Goal: Information Seeking & Learning: Learn about a topic

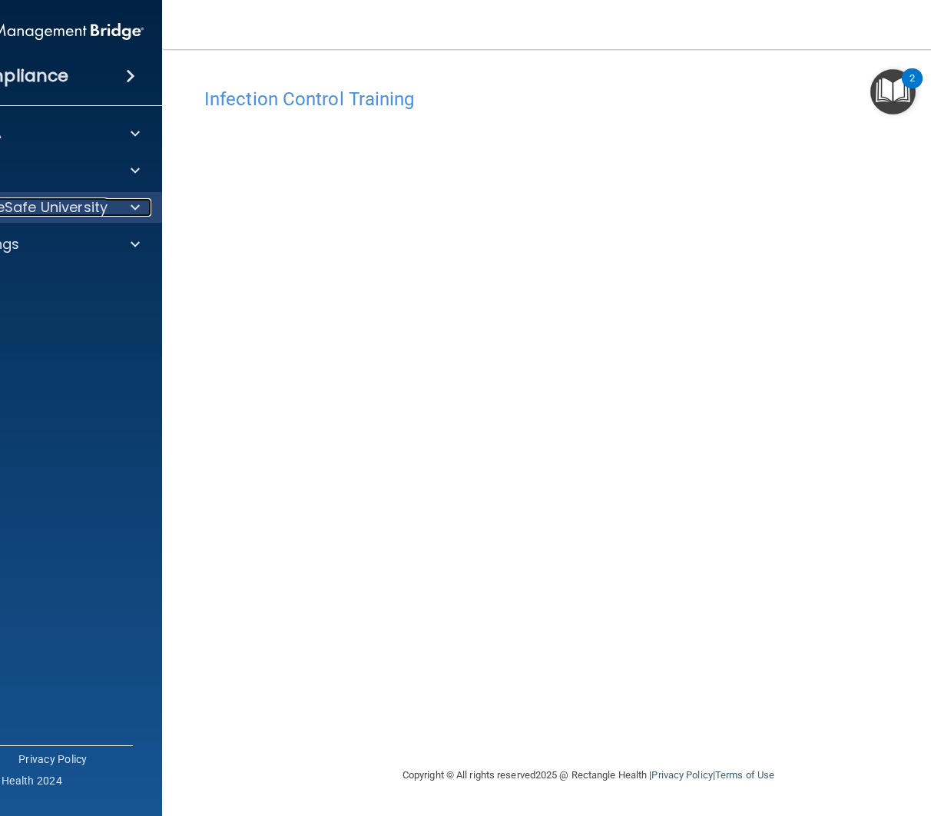
click at [126, 206] on div at bounding box center [133, 207] width 38 height 18
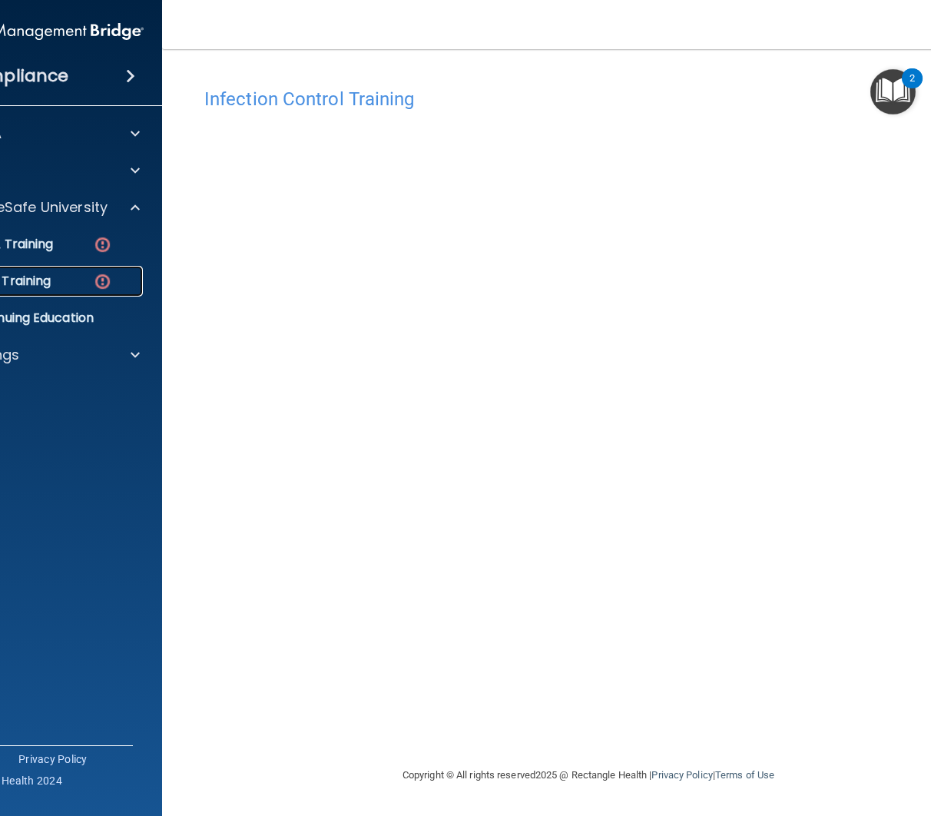
click at [109, 267] on link "OSHA Training" at bounding box center [22, 281] width 242 height 31
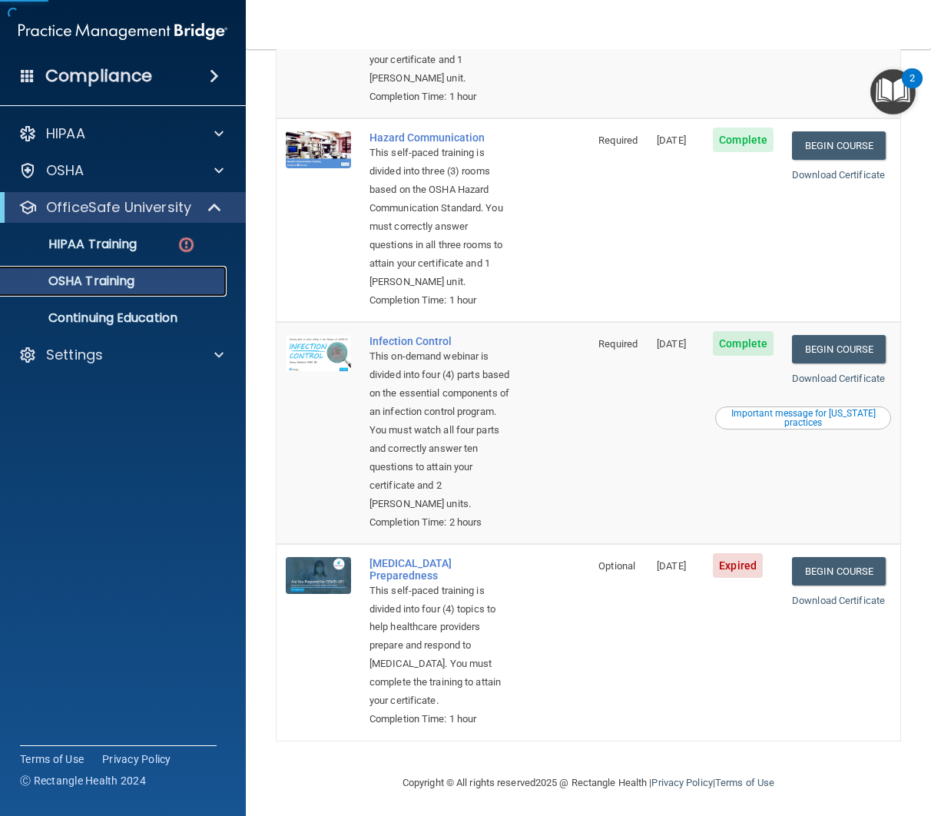
scroll to position [307, 0]
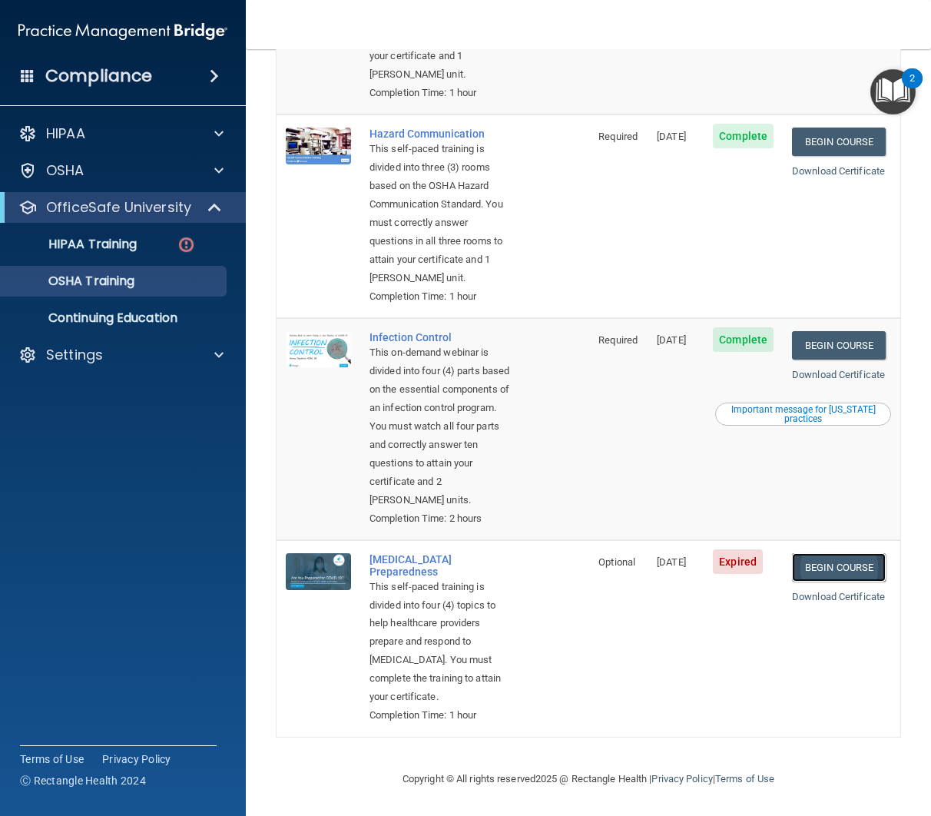
click at [818, 567] on link "Begin Course" at bounding box center [839, 567] width 94 height 28
click at [838, 582] on link "Begin Course" at bounding box center [839, 567] width 94 height 28
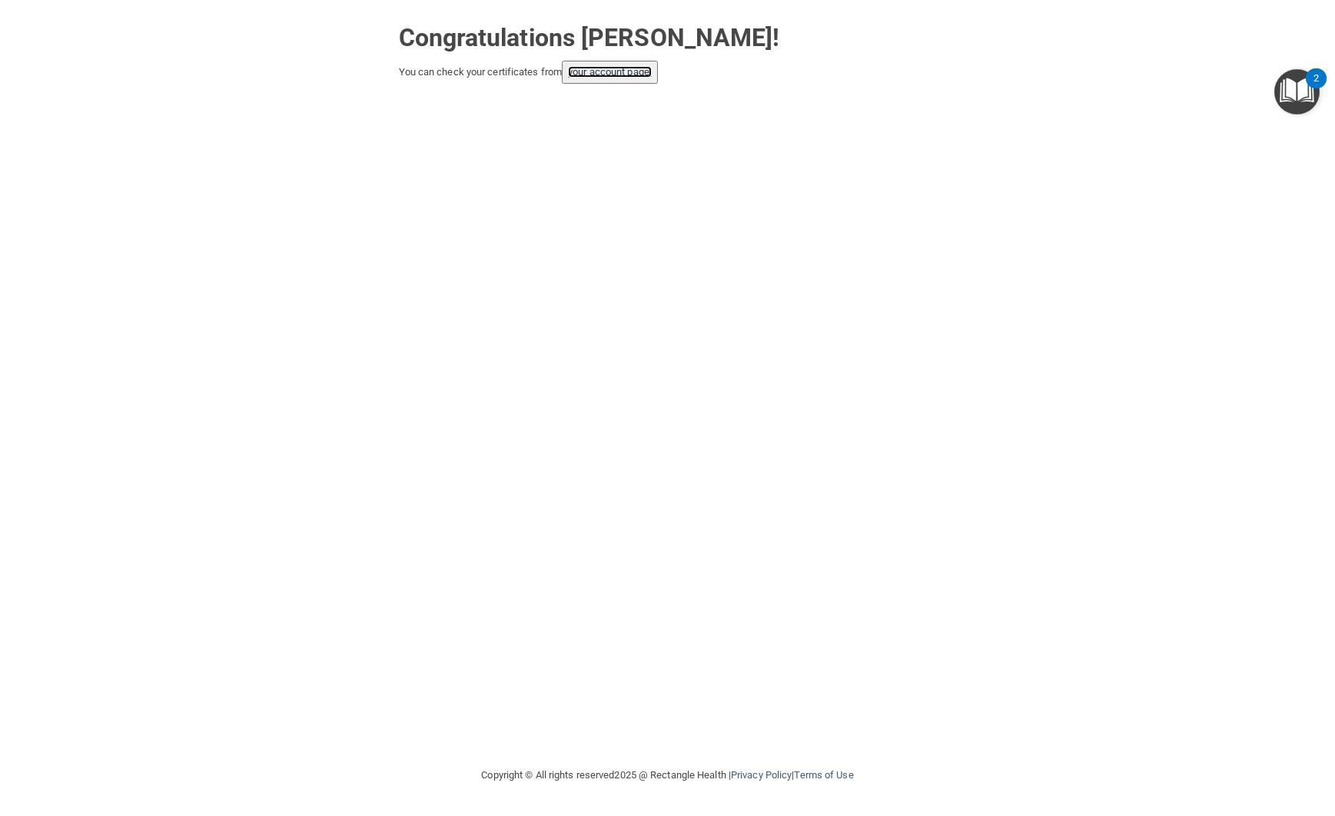
click at [643, 77] on link "your account page!" at bounding box center [610, 72] width 84 height 12
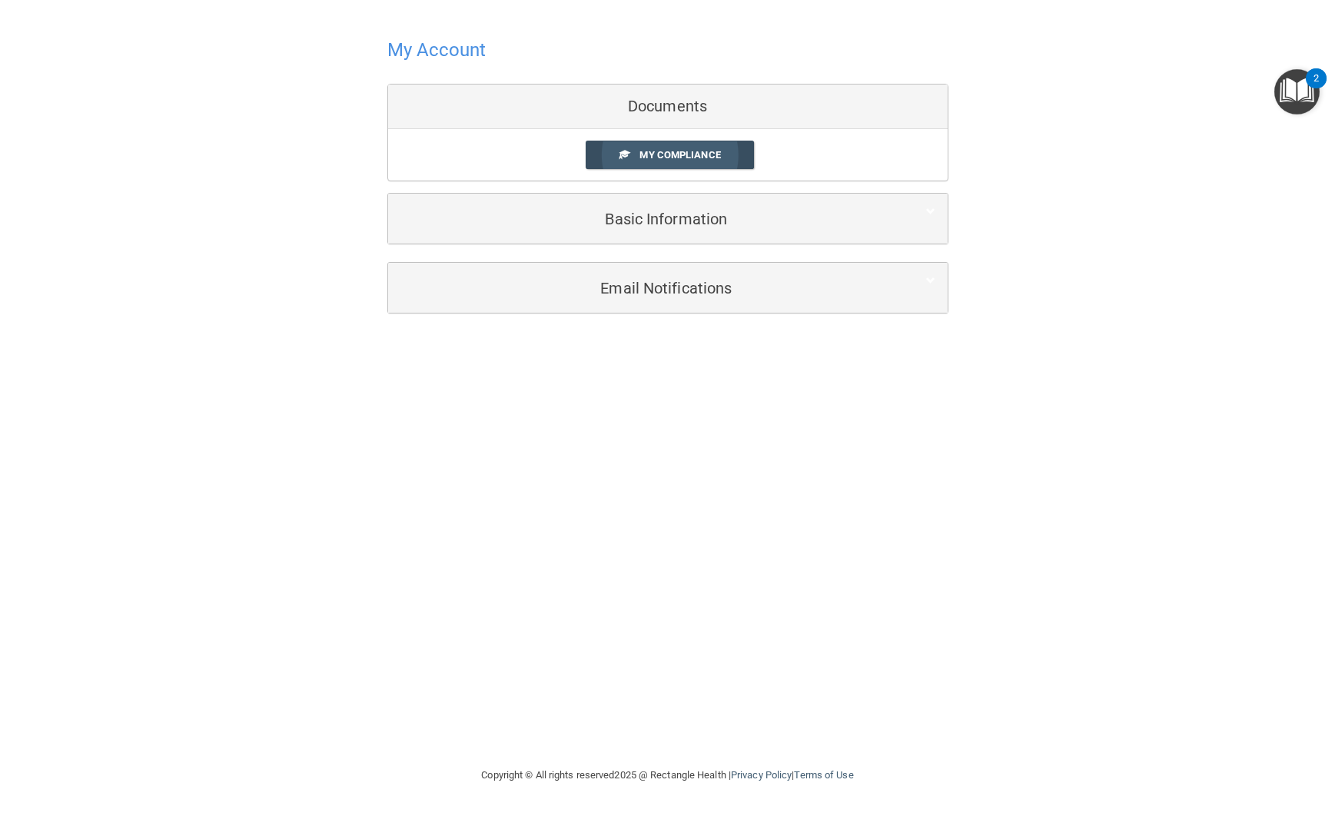
click at [688, 150] on span "My Compliance" at bounding box center [679, 155] width 81 height 12
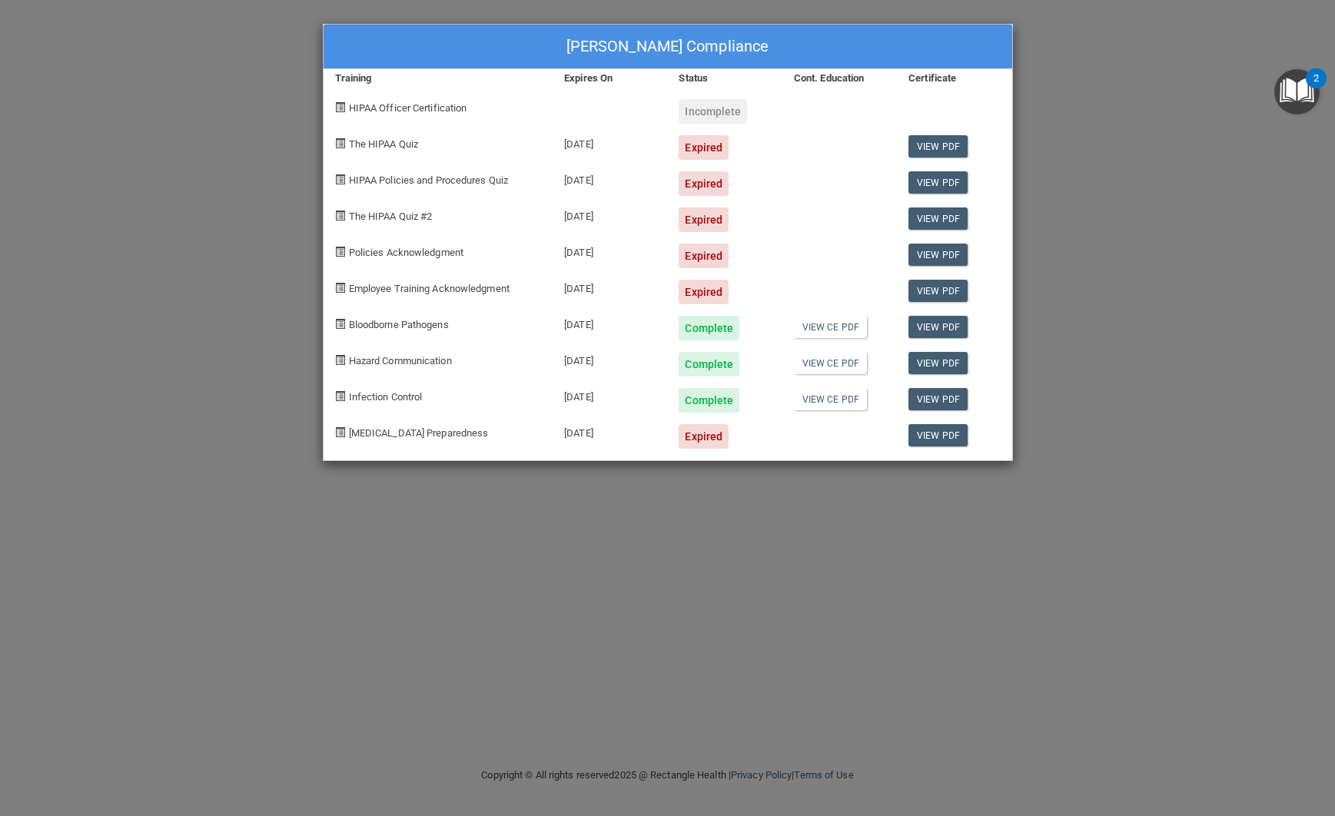
click at [1113, 346] on div "Alexandra Santana's Compliance Training Expires On Status Cont. Education Certi…" at bounding box center [667, 408] width 1335 height 816
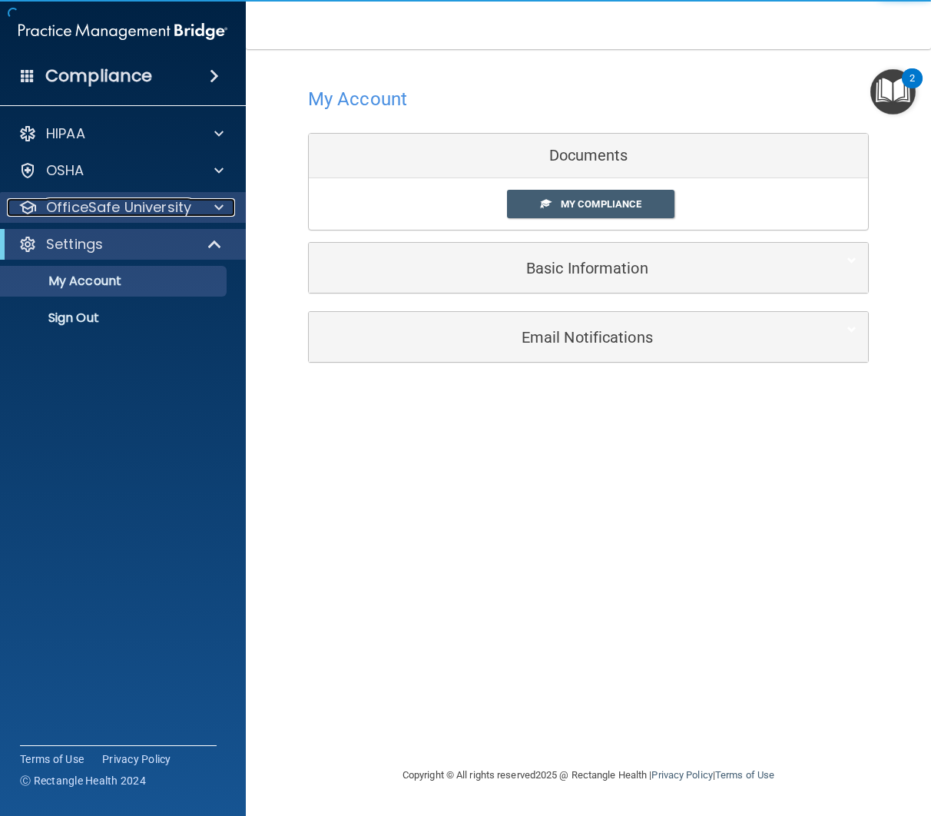
click at [185, 213] on p "OfficeSafe University" at bounding box center [118, 207] width 145 height 18
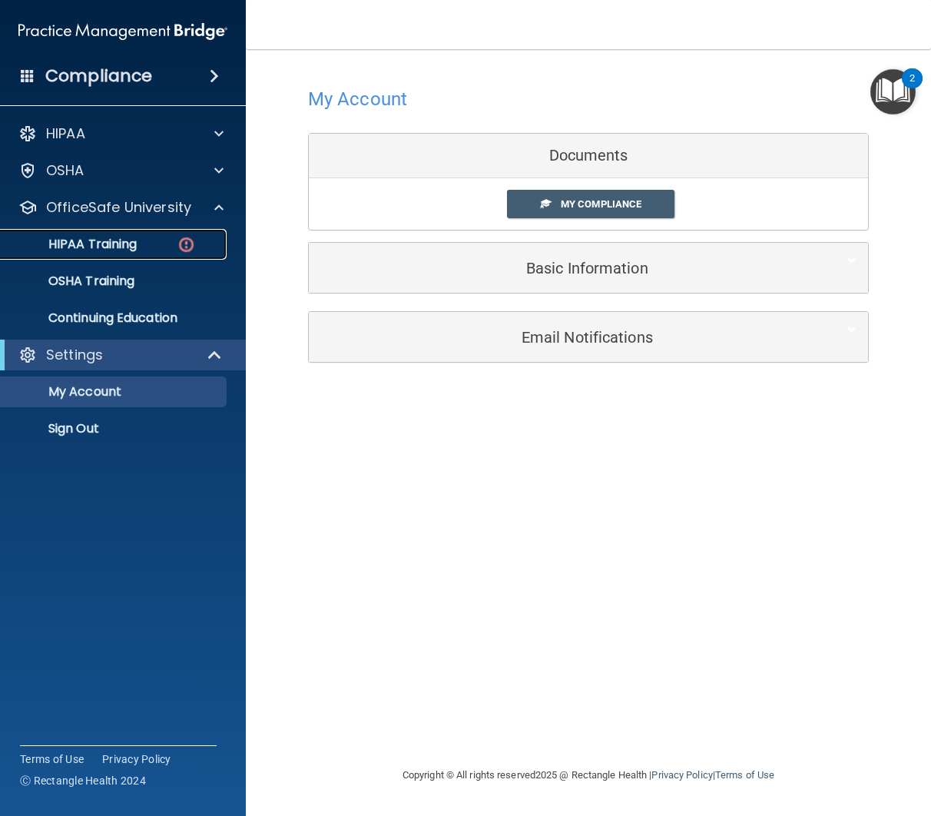
click at [194, 247] on img at bounding box center [186, 244] width 19 height 19
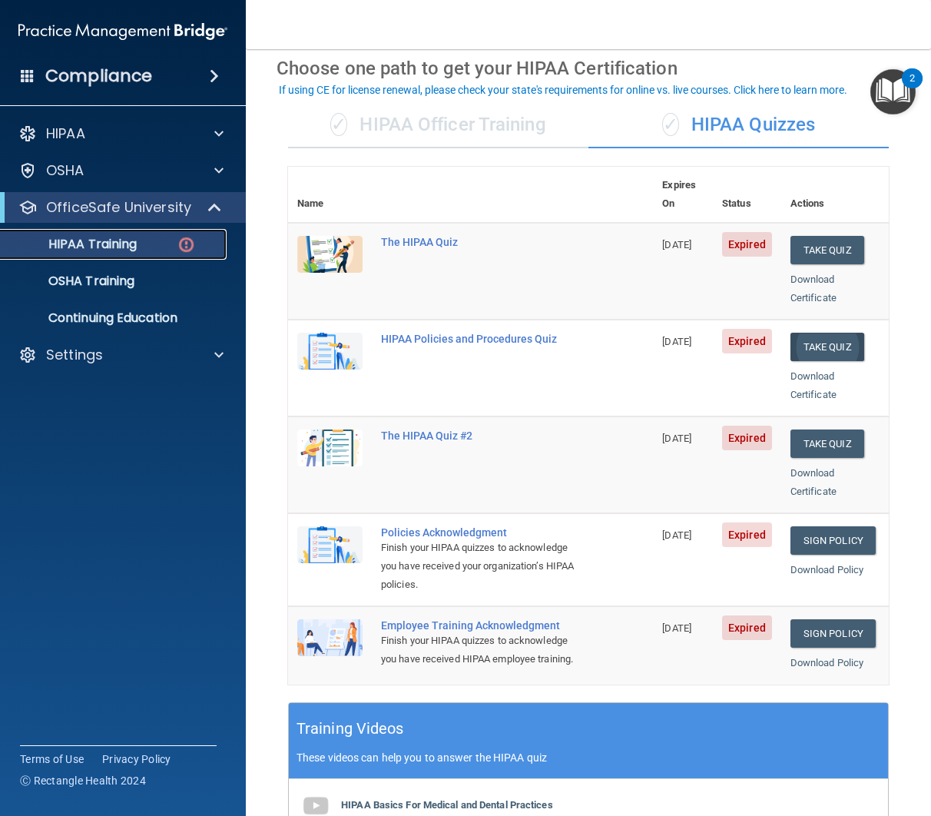
scroll to position [71, 0]
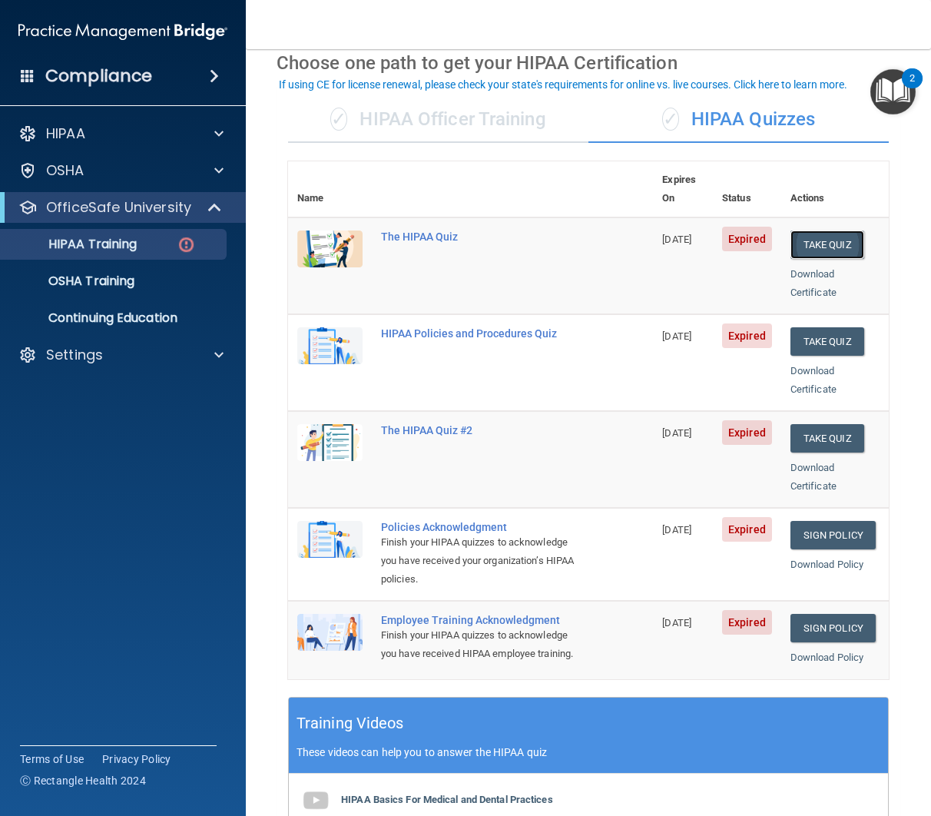
click at [823, 231] on button "Take Quiz" at bounding box center [828, 245] width 74 height 28
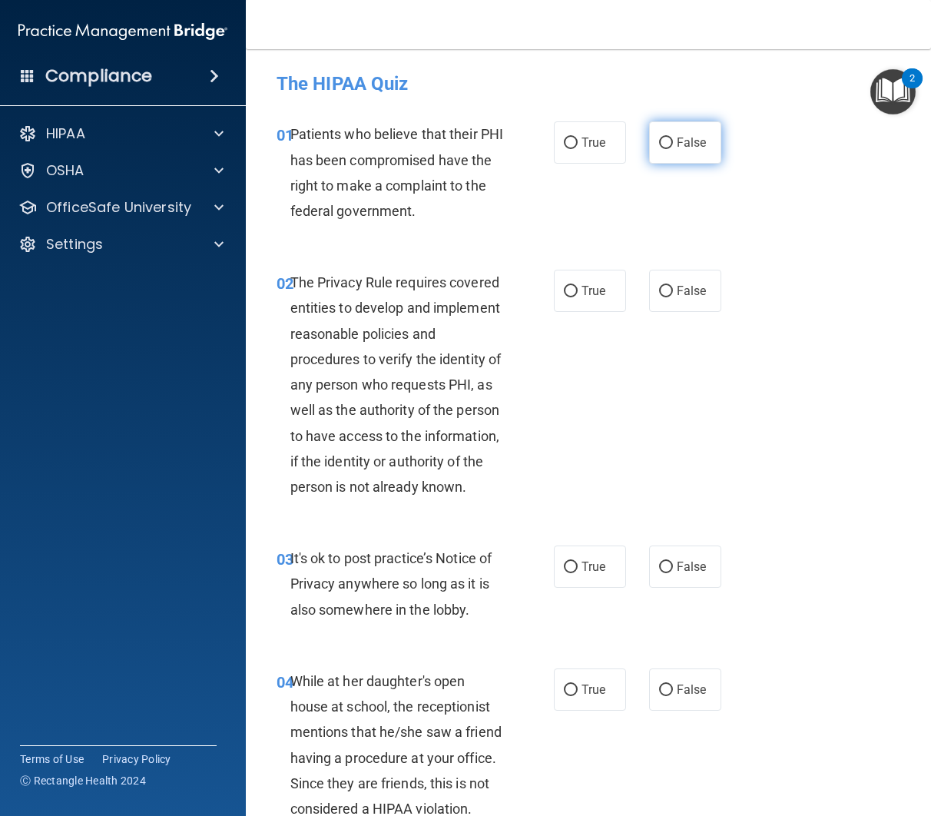
click at [669, 148] on input "False" at bounding box center [666, 144] width 14 height 12
radio input "true"
click at [618, 154] on label "True" at bounding box center [590, 142] width 72 height 42
click at [578, 149] on input "True" at bounding box center [571, 144] width 14 height 12
radio input "true"
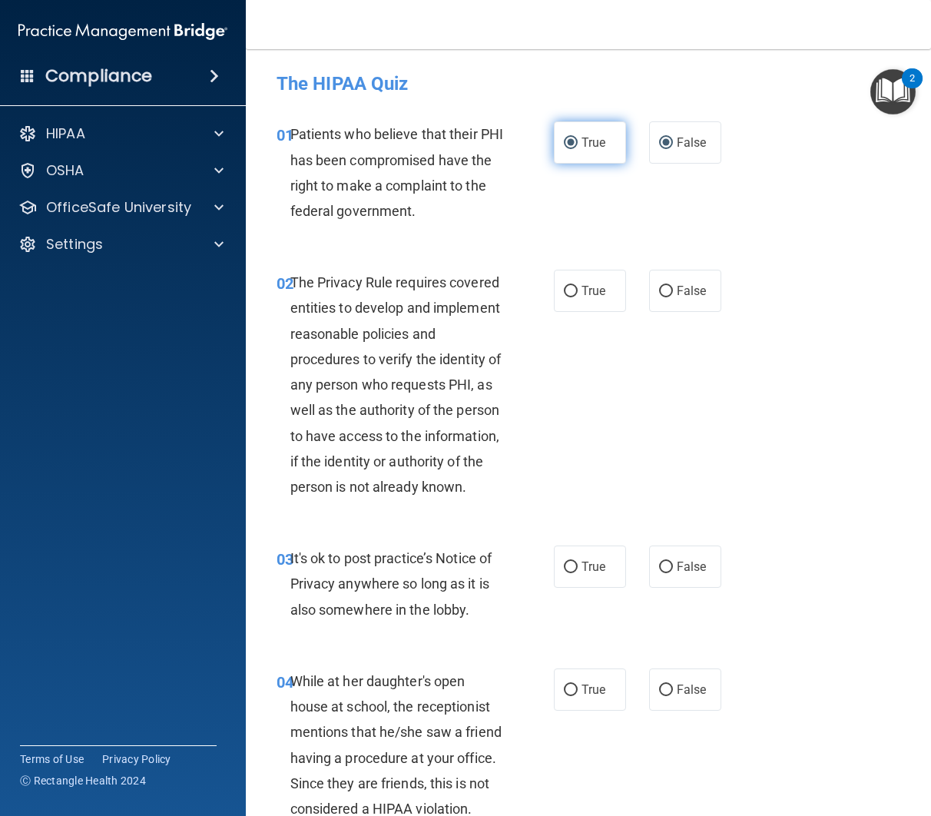
radio input "false"
drag, startPoint x: 665, startPoint y: 299, endPoint x: 634, endPoint y: 308, distance: 32.8
click at [665, 299] on label "False" at bounding box center [685, 291] width 72 height 42
click at [665, 297] on input "False" at bounding box center [666, 292] width 14 height 12
radio input "true"
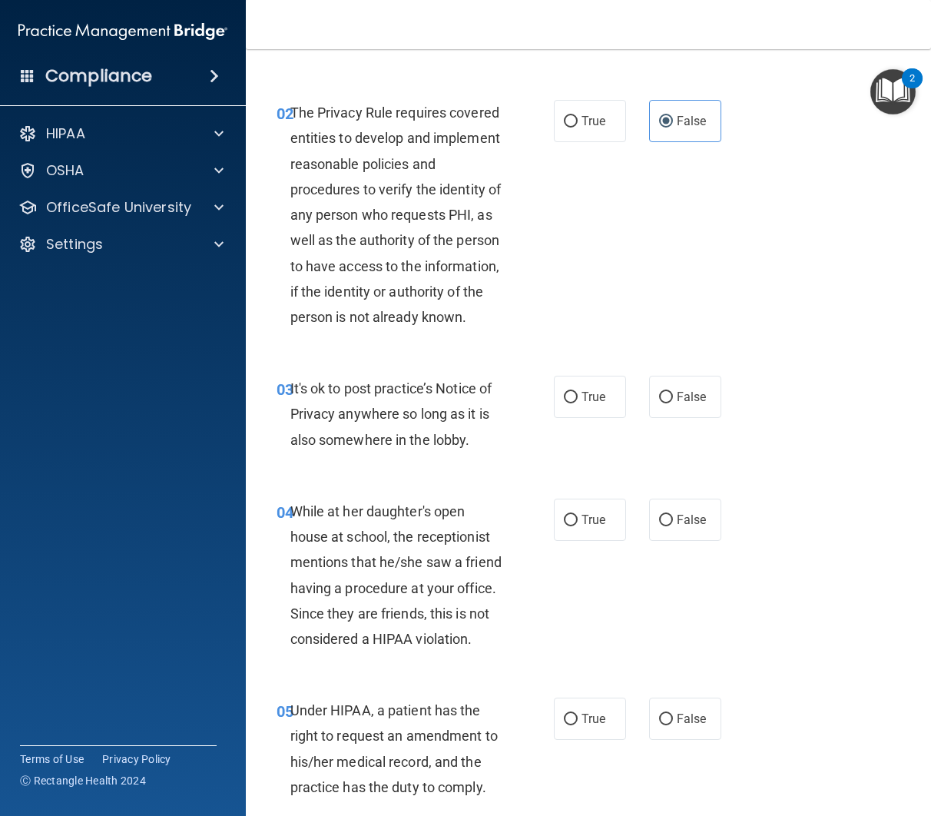
scroll to position [197, 0]
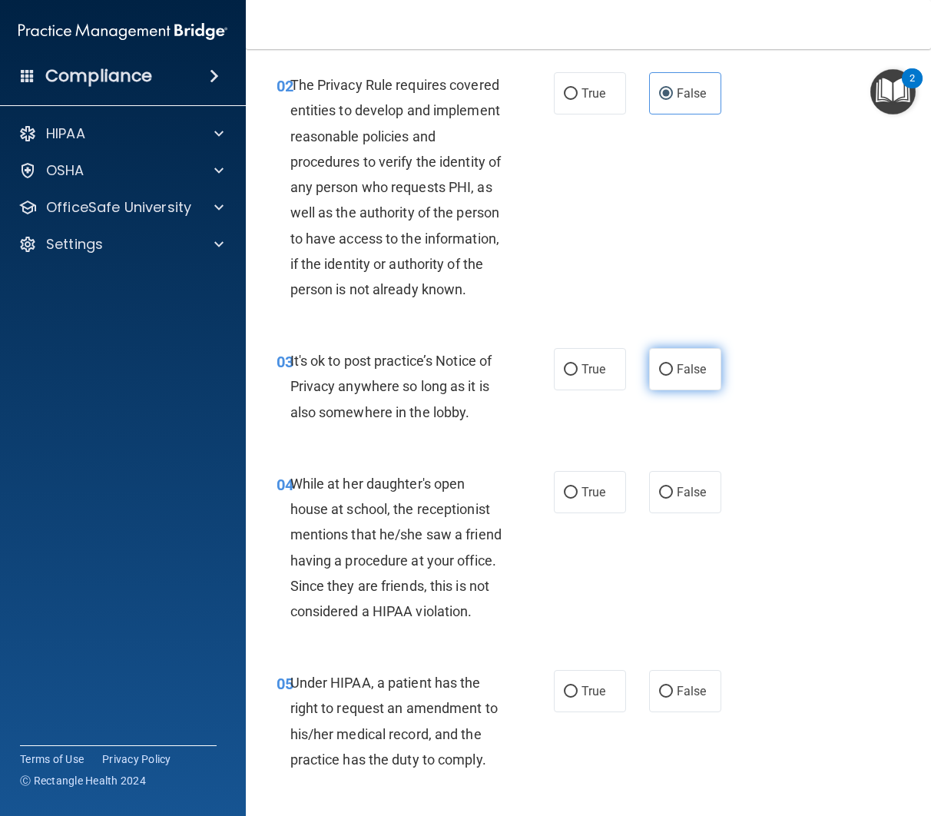
click at [682, 373] on span "False" at bounding box center [692, 369] width 30 height 15
click at [673, 373] on input "False" at bounding box center [666, 370] width 14 height 12
radio input "true"
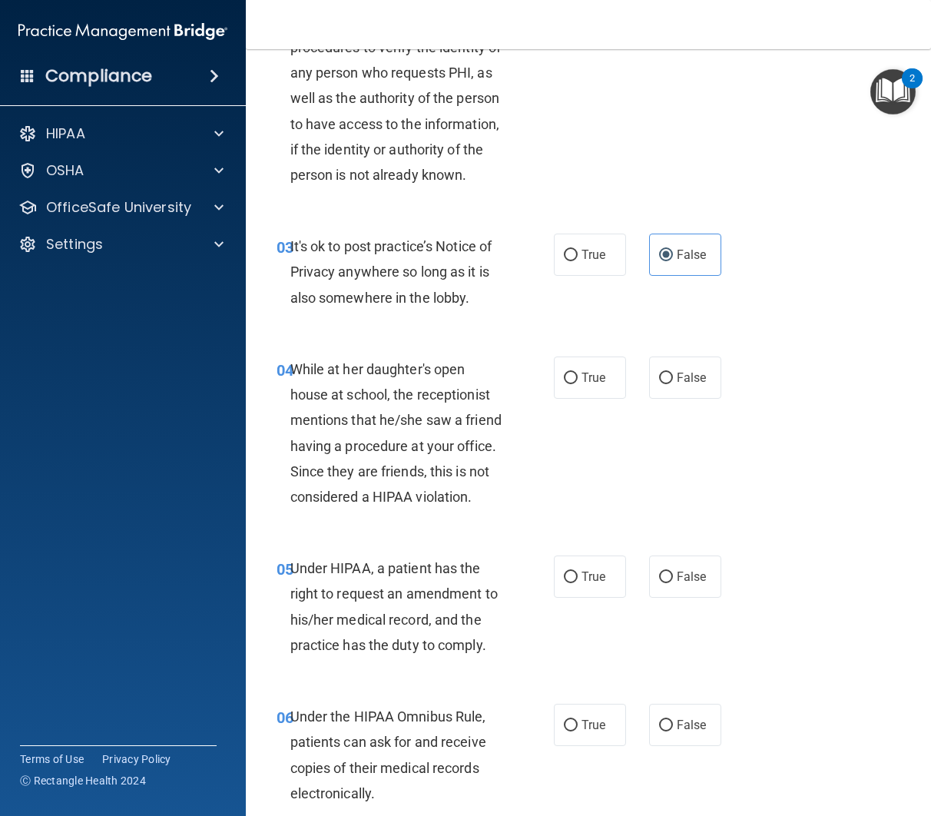
scroll to position [322, 0]
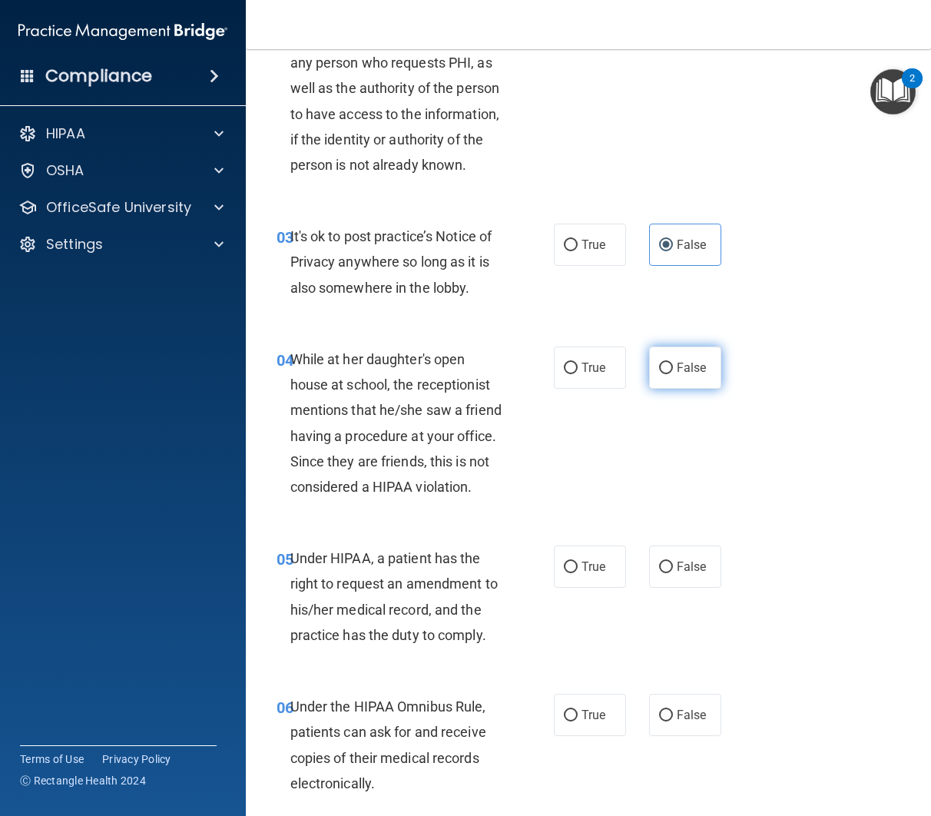
click at [665, 371] on input "False" at bounding box center [666, 369] width 14 height 12
radio input "true"
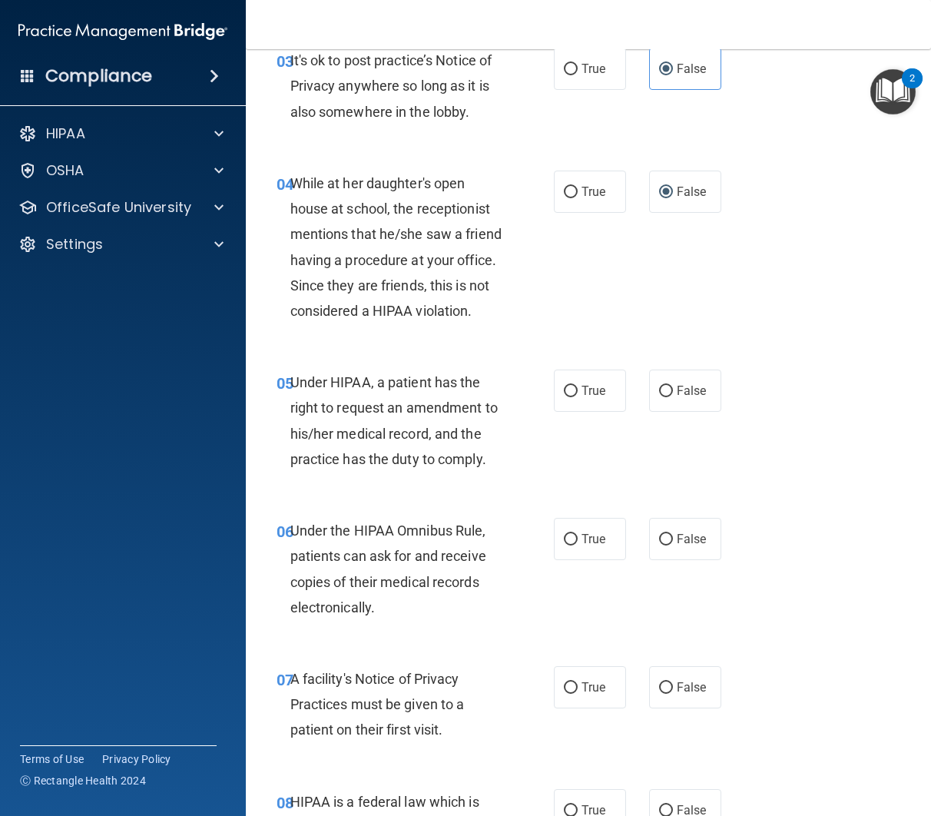
scroll to position [500, 0]
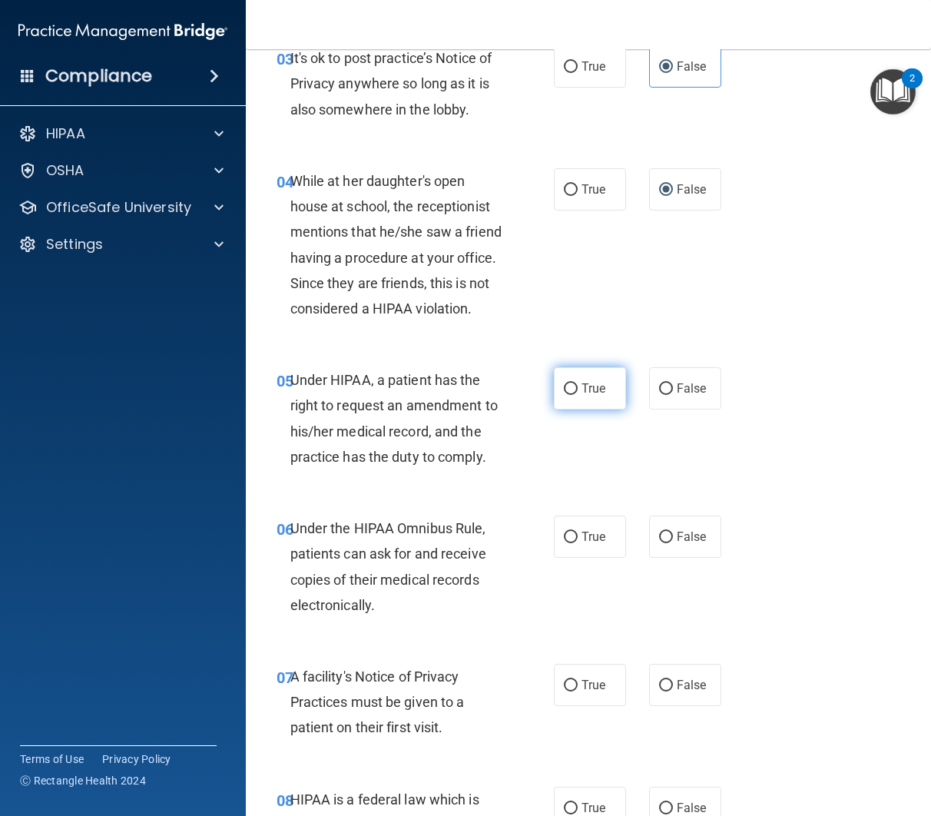
click at [587, 394] on span "True" at bounding box center [594, 388] width 24 height 15
click at [578, 394] on input "True" at bounding box center [571, 389] width 14 height 12
radio input "true"
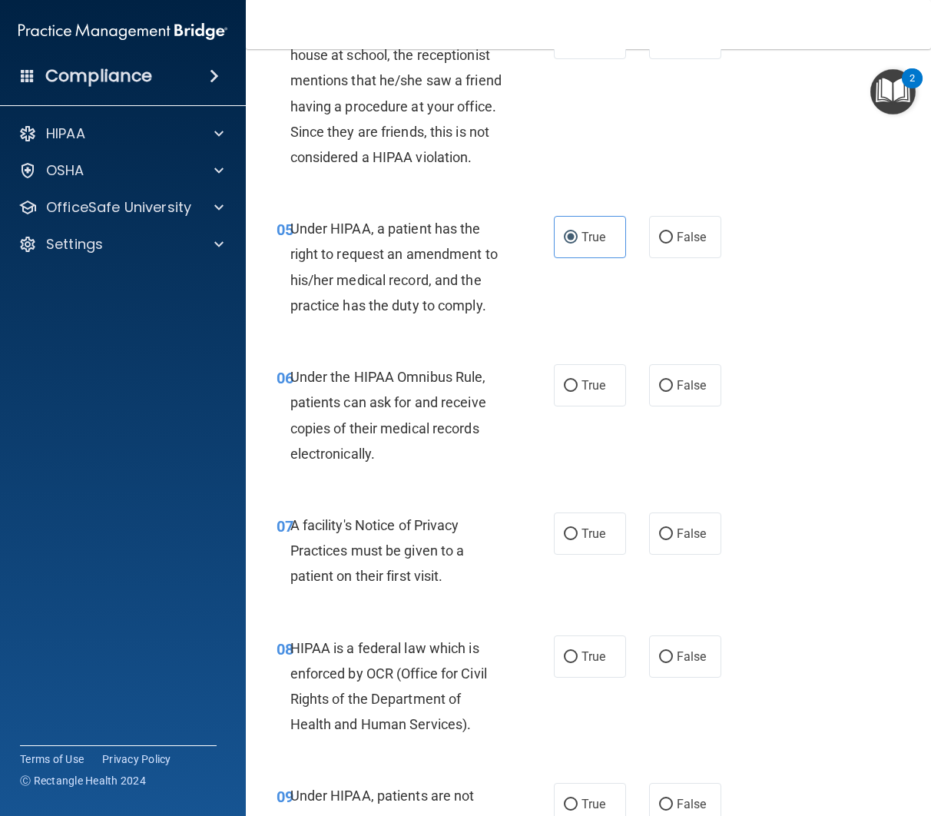
scroll to position [653, 0]
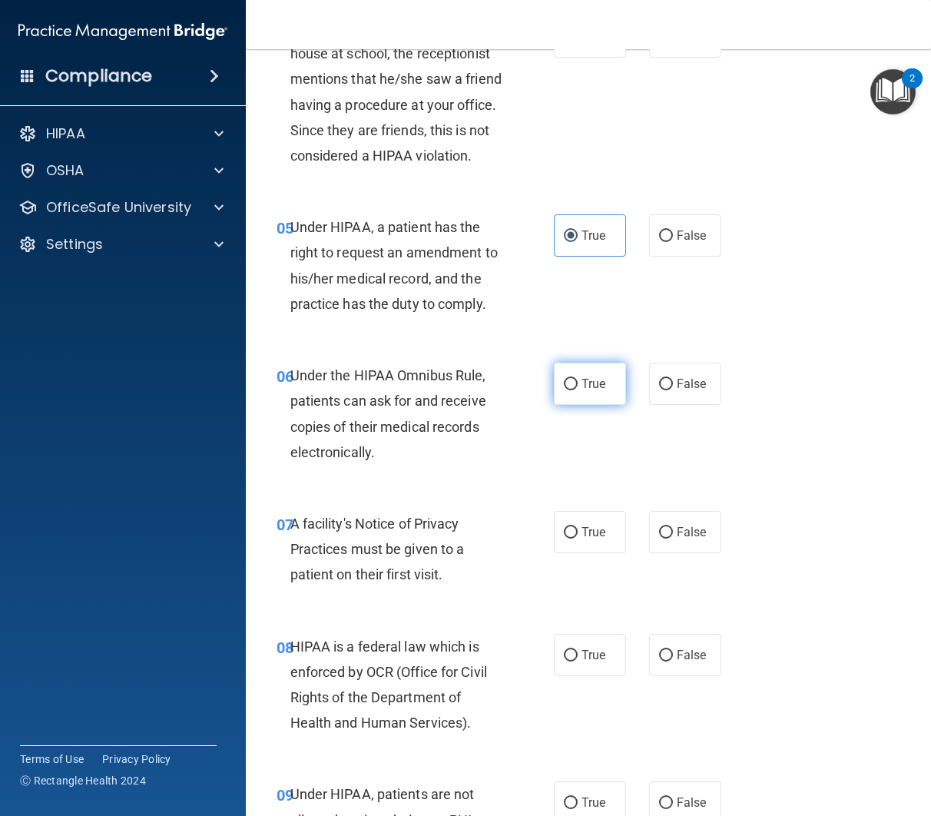
click at [587, 386] on span "True" at bounding box center [594, 384] width 24 height 15
click at [578, 386] on input "True" at bounding box center [571, 385] width 14 height 12
radio input "true"
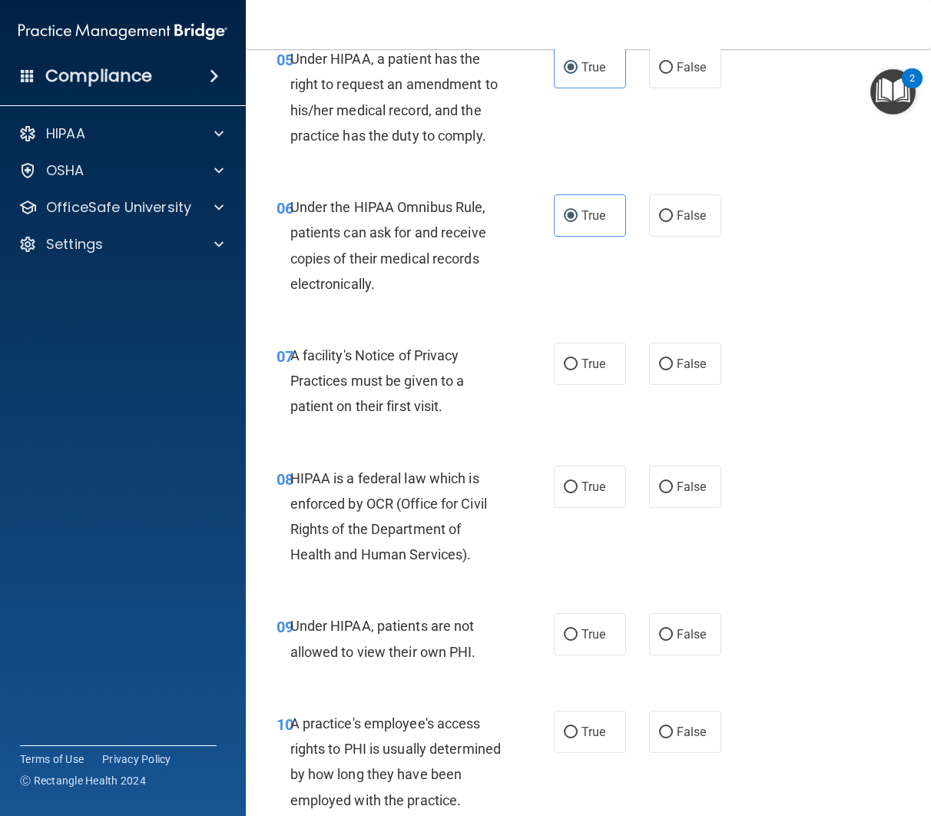
scroll to position [823, 0]
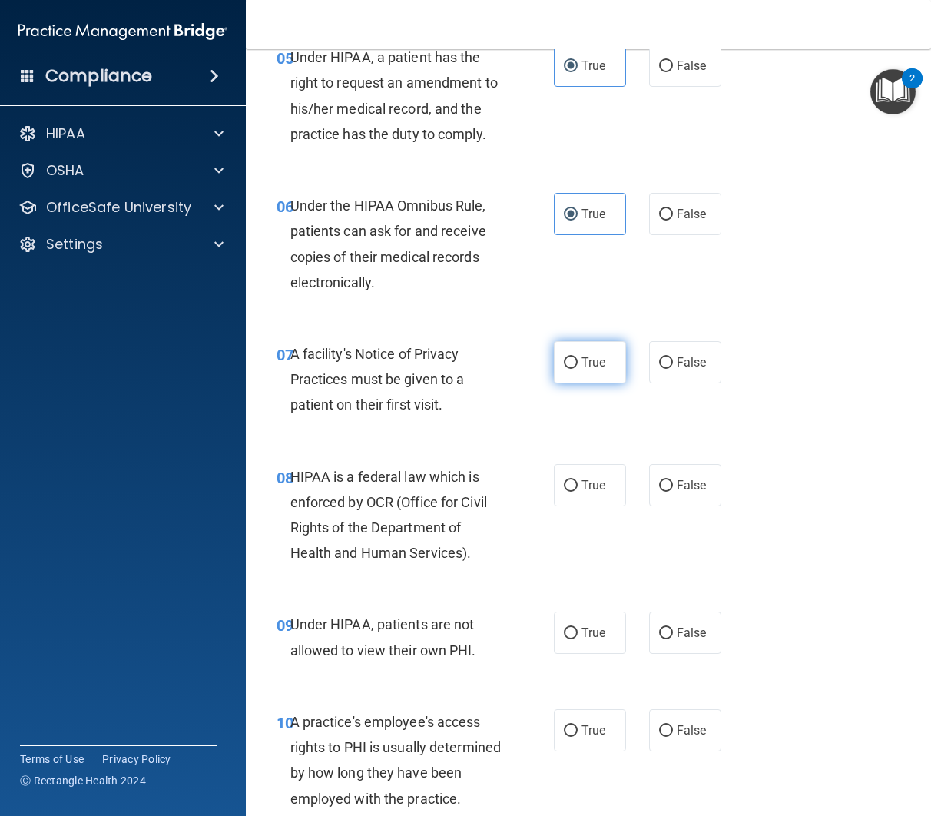
click at [579, 374] on label "True" at bounding box center [590, 362] width 72 height 42
click at [578, 369] on input "True" at bounding box center [571, 363] width 14 height 12
radio input "true"
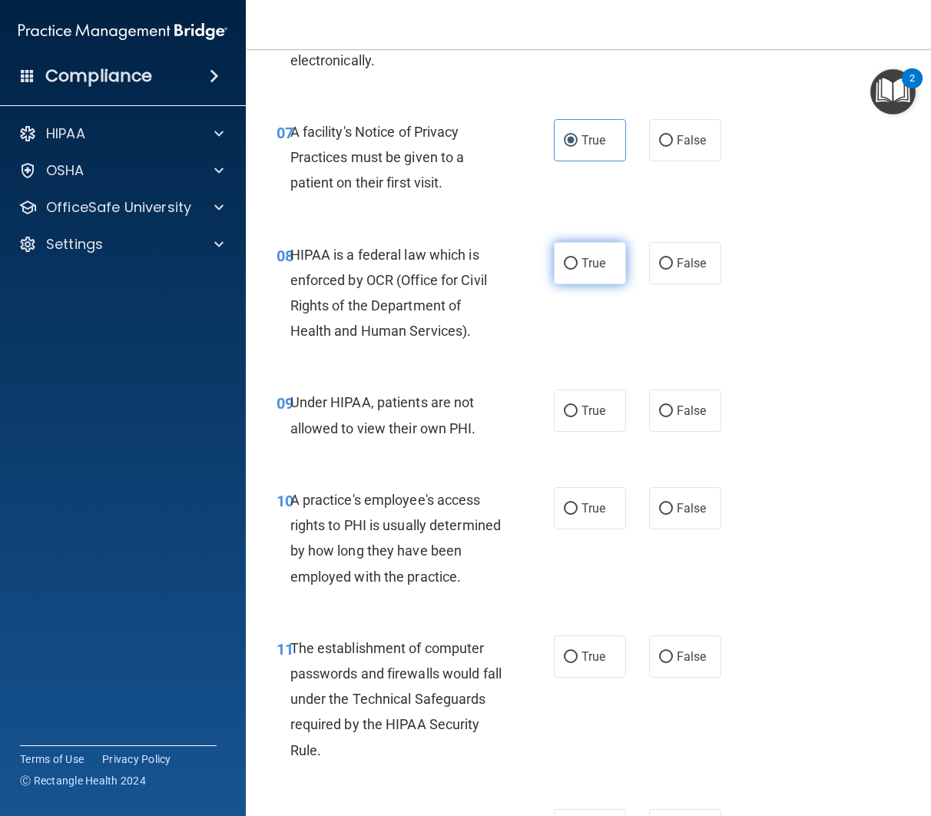
scroll to position [1044, 0]
click at [566, 261] on input "True" at bounding box center [571, 265] width 14 height 12
radio input "true"
click at [576, 417] on input "True" at bounding box center [571, 412] width 14 height 12
radio input "true"
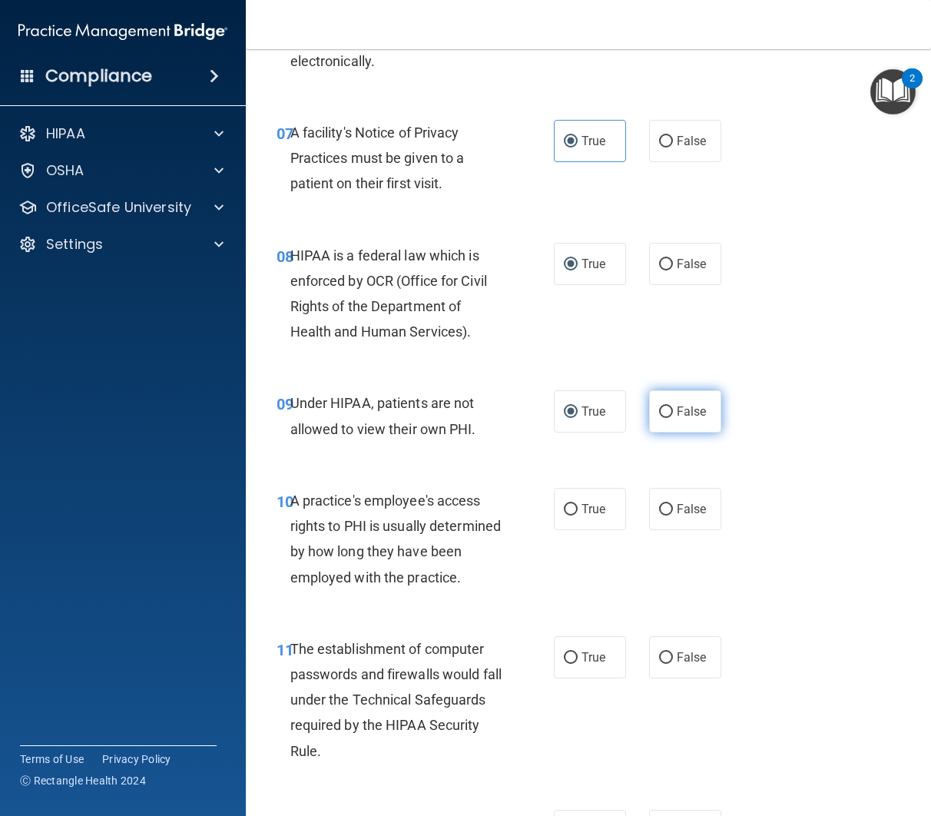
click at [690, 416] on span "False" at bounding box center [692, 411] width 30 height 15
click at [673, 416] on input "False" at bounding box center [666, 412] width 14 height 12
radio input "true"
radio input "false"
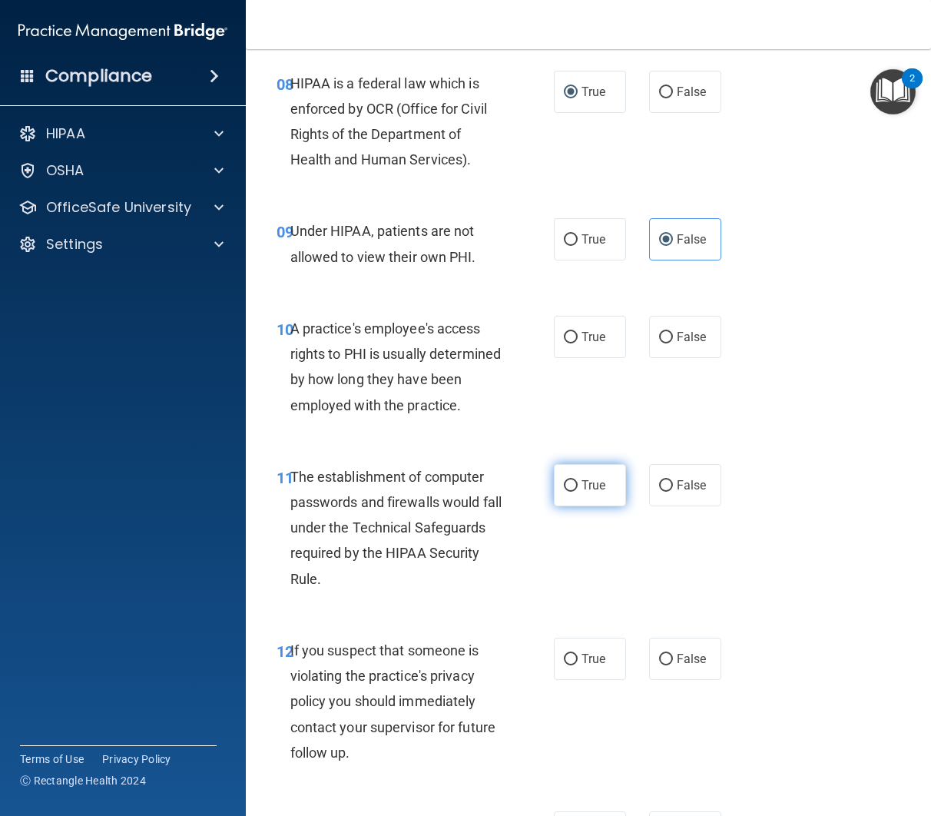
scroll to position [1213, 0]
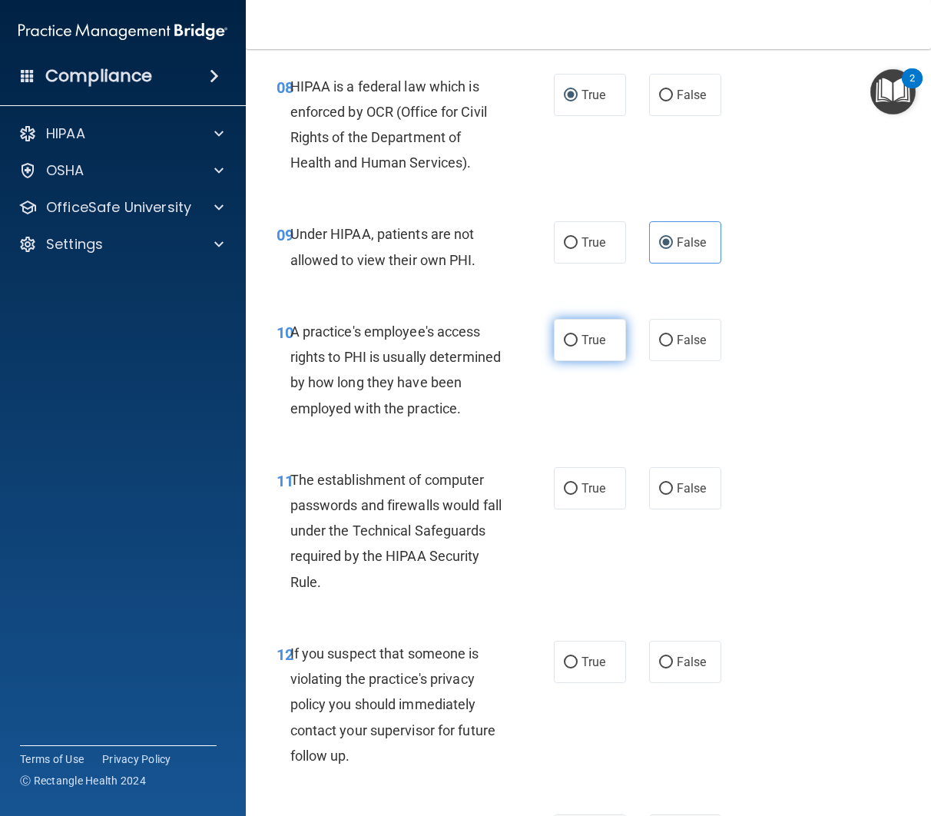
click at [586, 343] on span "True" at bounding box center [594, 340] width 24 height 15
click at [578, 343] on input "True" at bounding box center [571, 341] width 14 height 12
radio input "true"
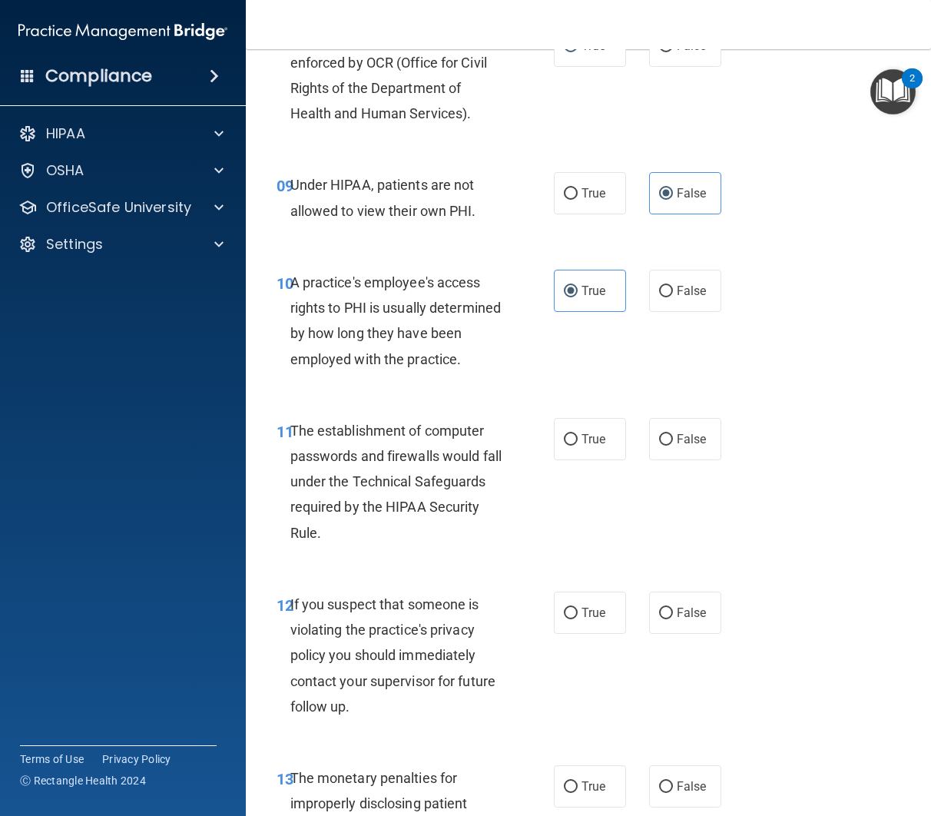
scroll to position [1269, 0]
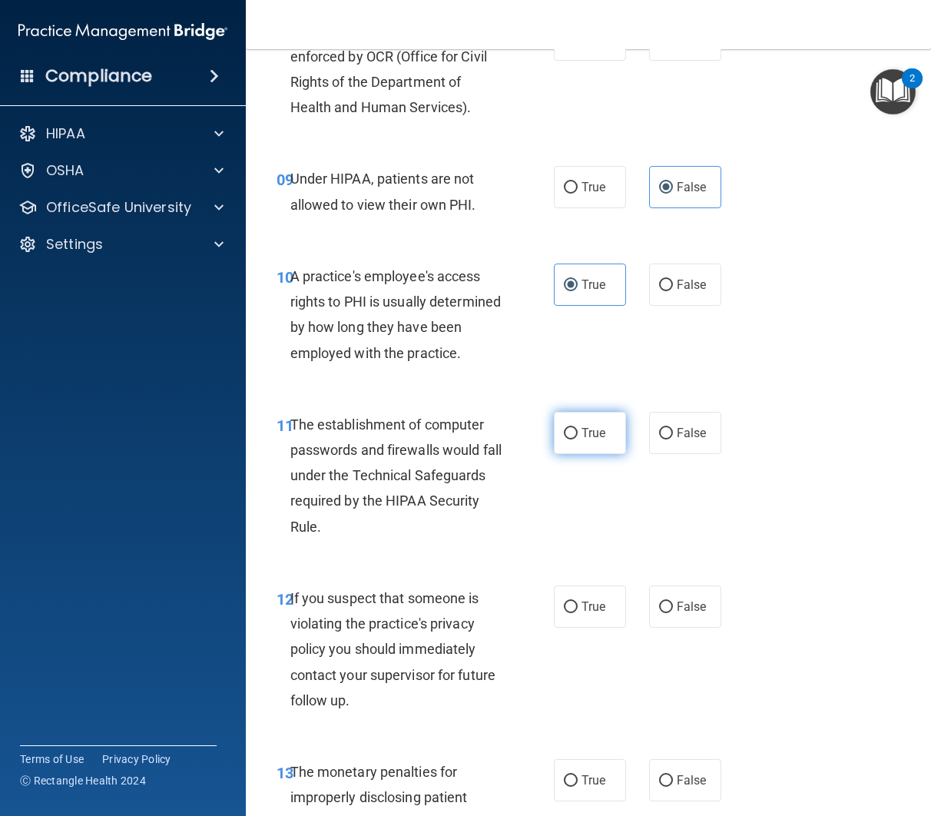
click at [602, 429] on span "True" at bounding box center [594, 433] width 24 height 15
click at [578, 429] on input "True" at bounding box center [571, 434] width 14 height 12
radio input "true"
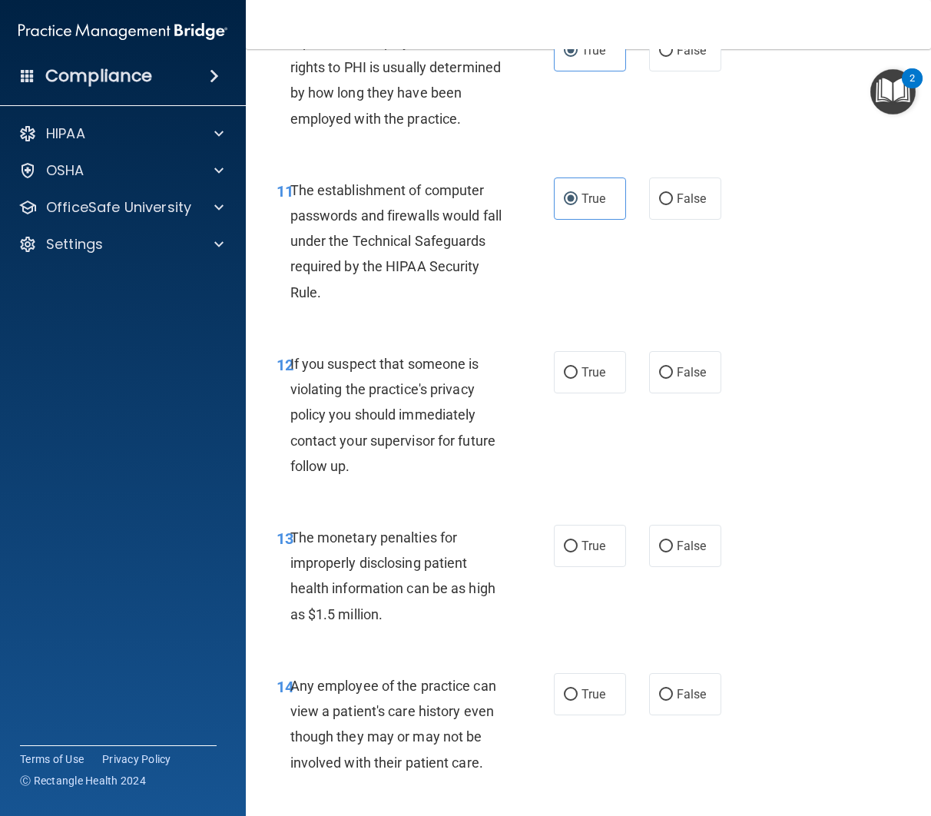
scroll to position [1504, 0]
click at [599, 379] on span "True" at bounding box center [594, 371] width 24 height 15
click at [578, 378] on input "True" at bounding box center [571, 373] width 14 height 12
radio input "true"
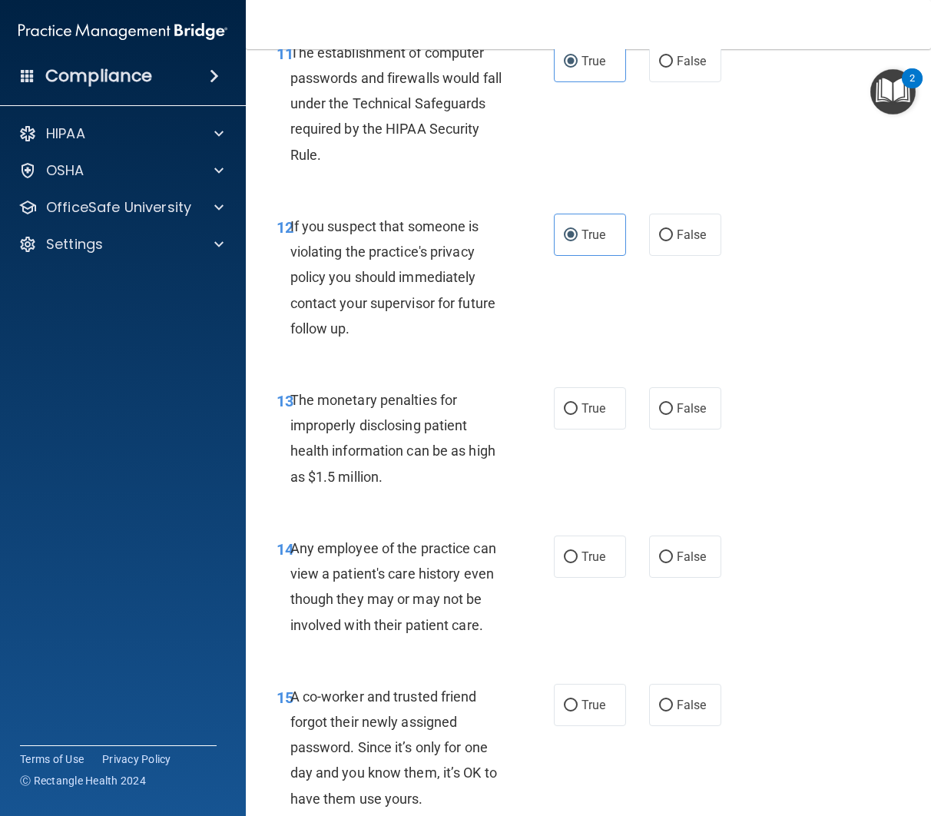
scroll to position [1654, 0]
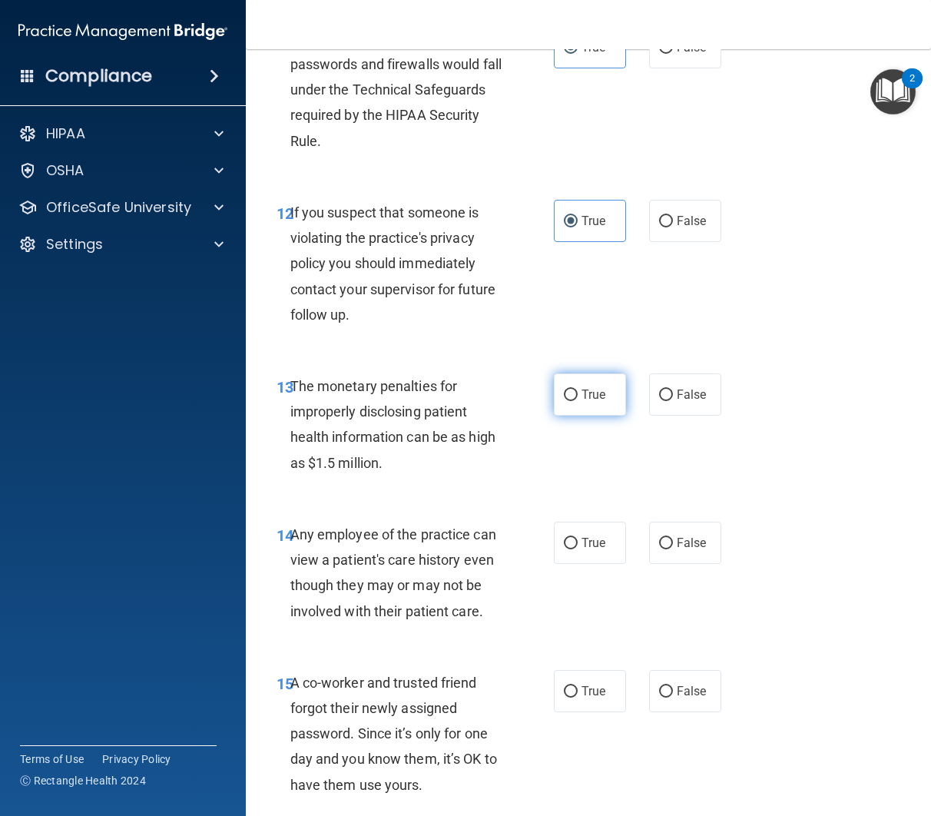
click at [566, 396] on input "True" at bounding box center [571, 396] width 14 height 12
radio input "true"
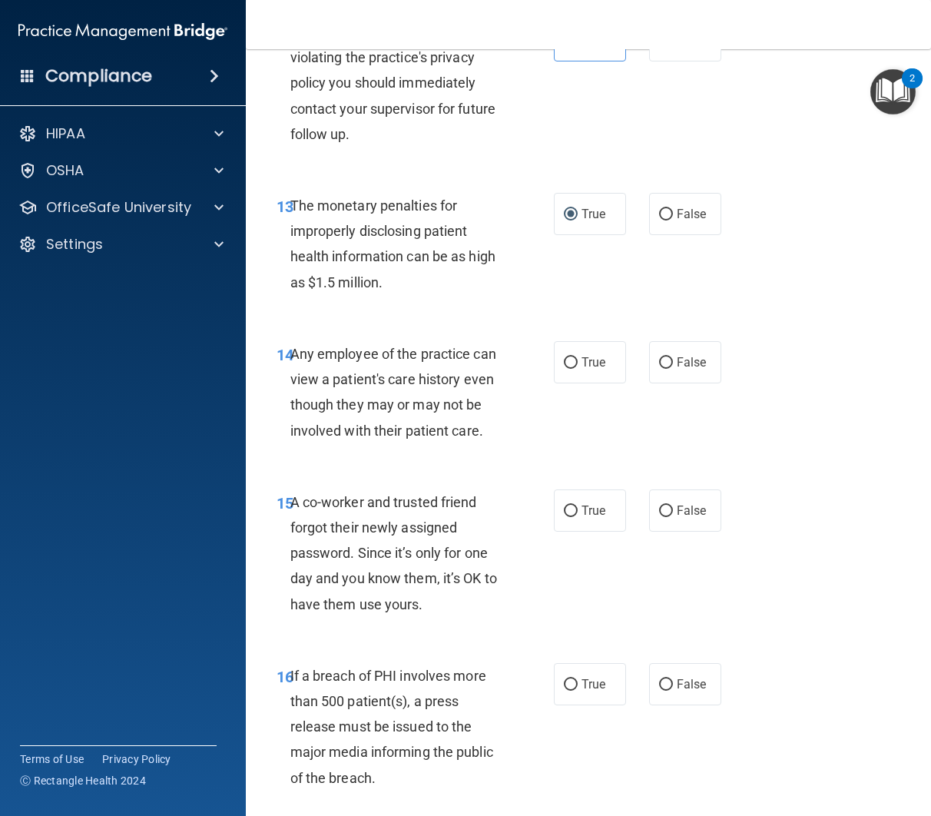
scroll to position [1836, 0]
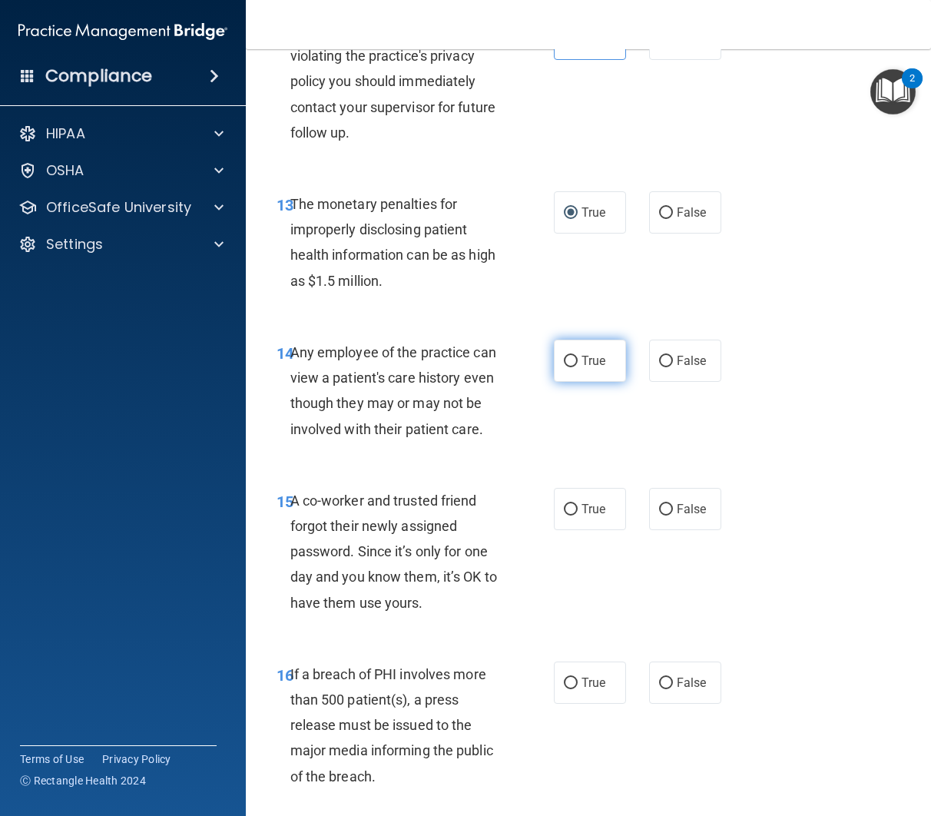
click at [592, 368] on label "True" at bounding box center [590, 361] width 72 height 42
click at [578, 367] on input "True" at bounding box center [571, 362] width 14 height 12
radio input "true"
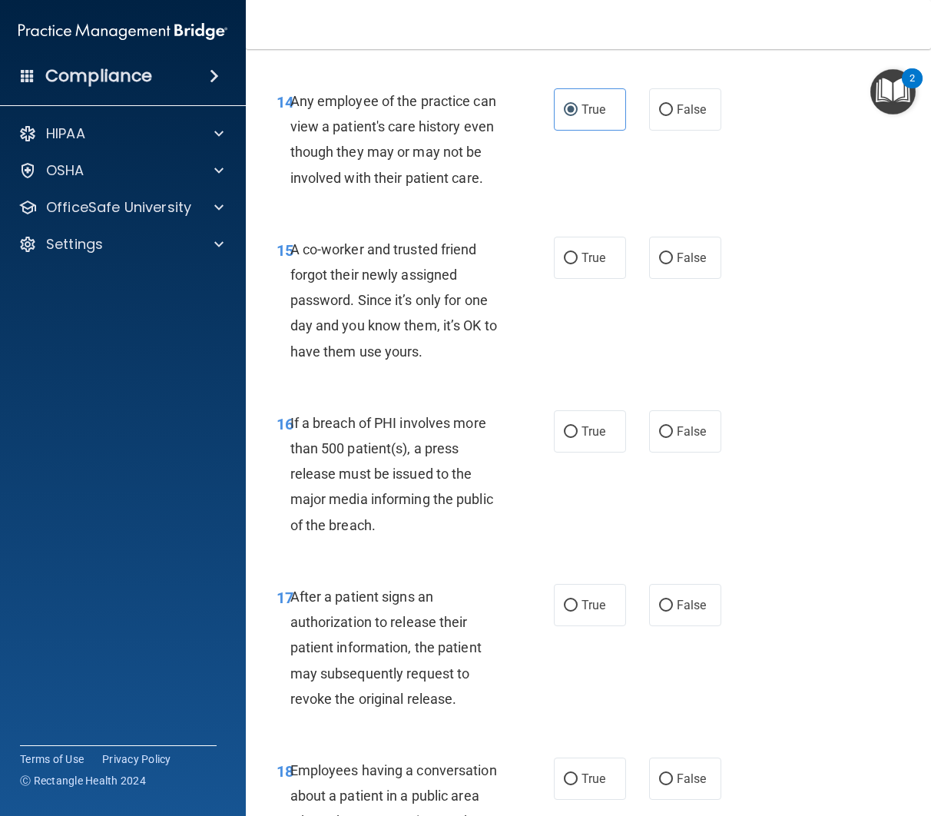
scroll to position [2088, 0]
click at [700, 255] on span "False" at bounding box center [692, 257] width 30 height 15
click at [673, 255] on input "False" at bounding box center [666, 258] width 14 height 12
radio input "true"
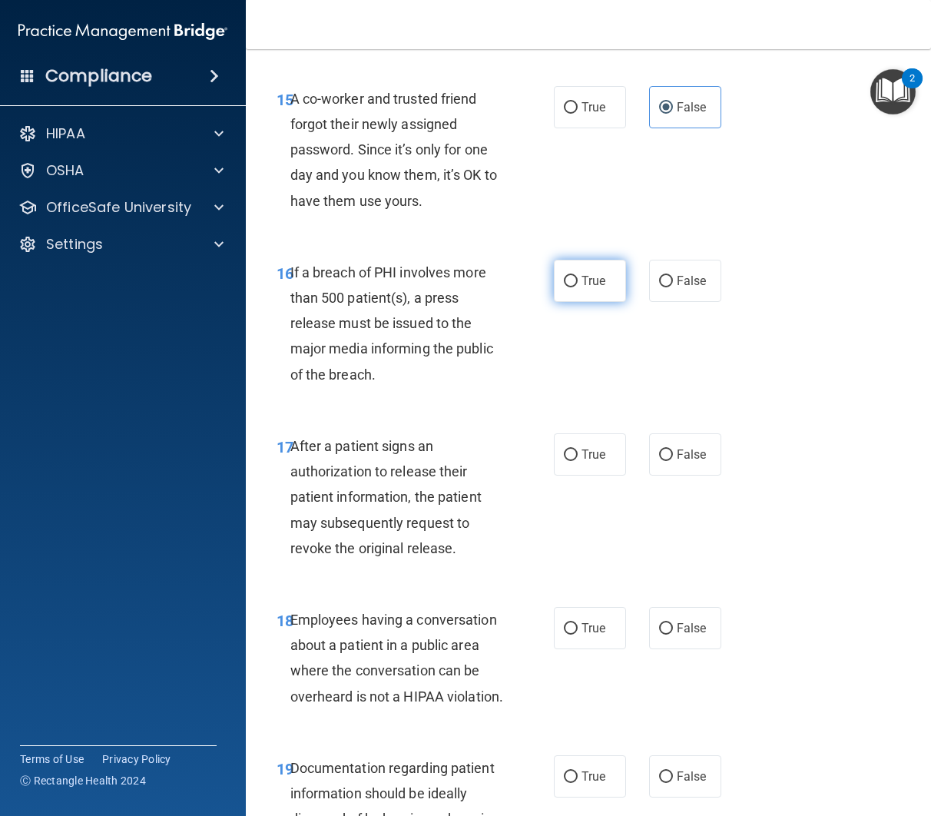
scroll to position [2241, 0]
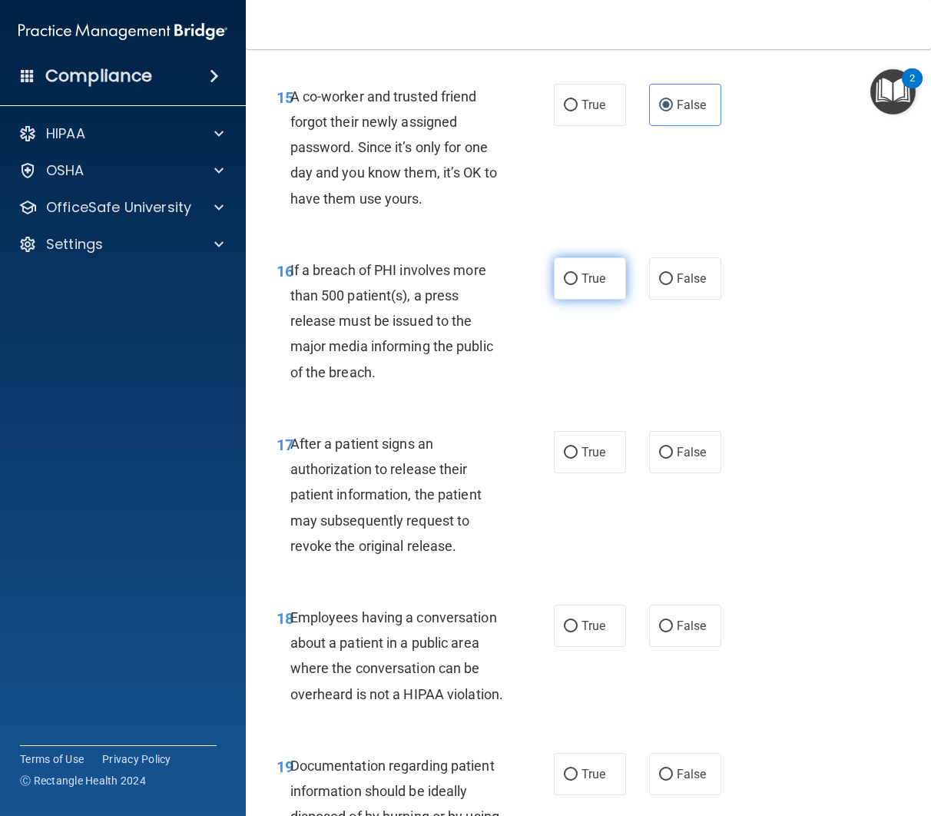
click at [581, 290] on label "True" at bounding box center [590, 278] width 72 height 42
click at [578, 285] on input "True" at bounding box center [571, 280] width 14 height 12
radio input "true"
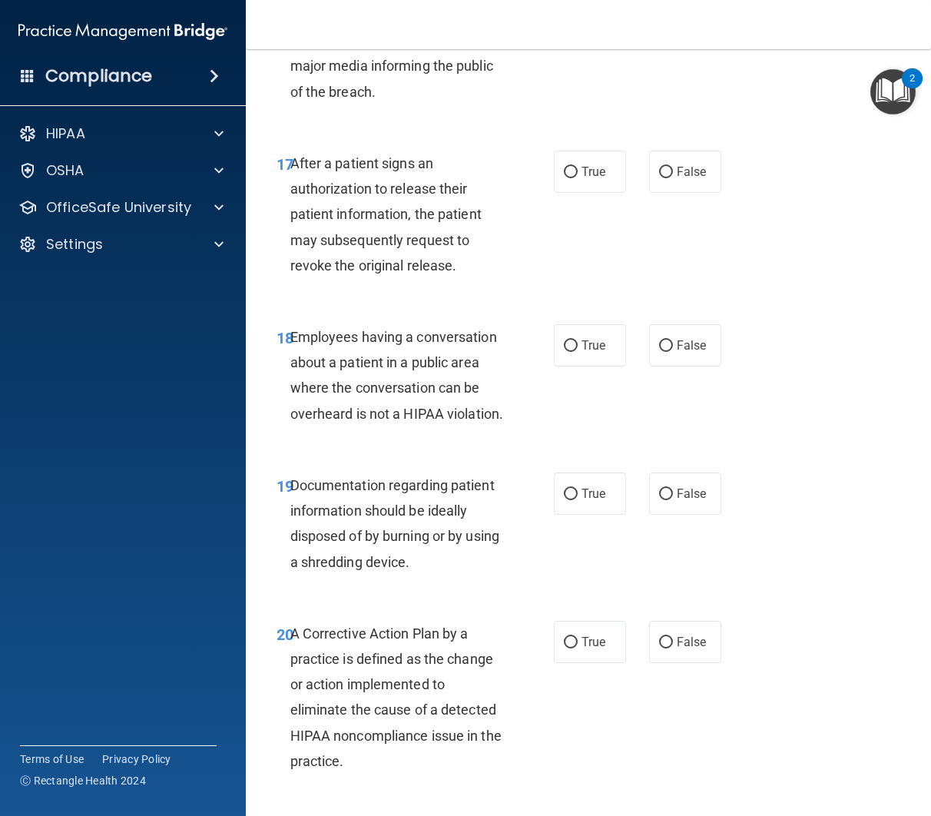
scroll to position [2526, 0]
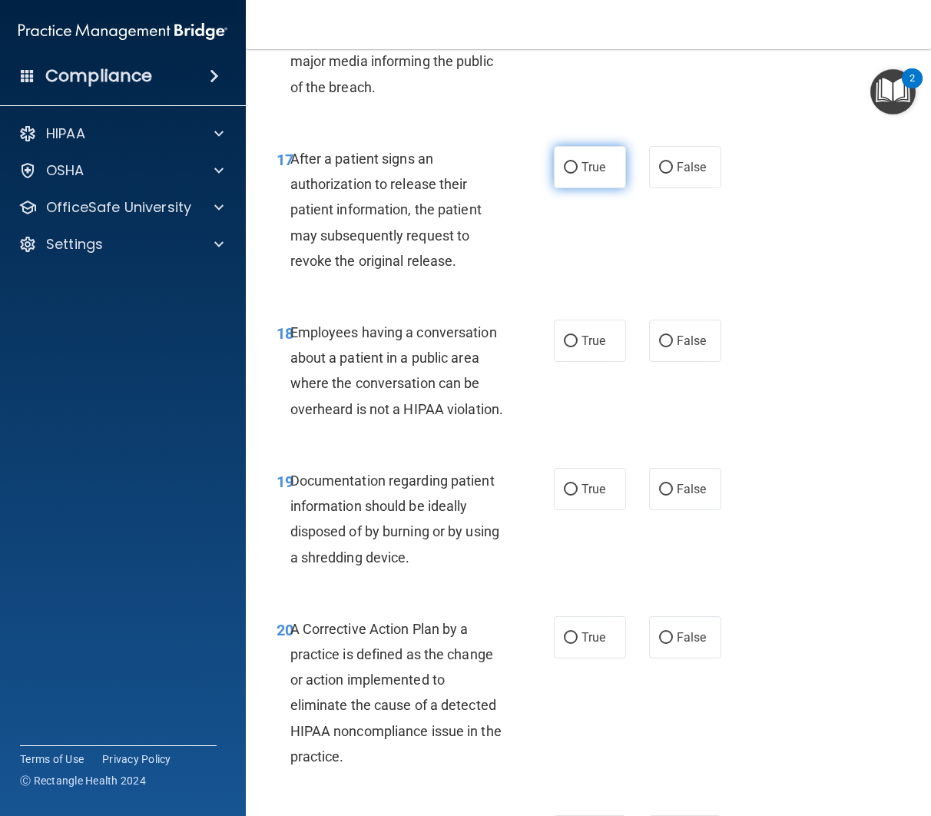
click at [592, 168] on span "True" at bounding box center [594, 167] width 24 height 15
click at [578, 168] on input "True" at bounding box center [571, 168] width 14 height 12
radio input "true"
click at [569, 342] on input "True" at bounding box center [571, 342] width 14 height 12
radio input "true"
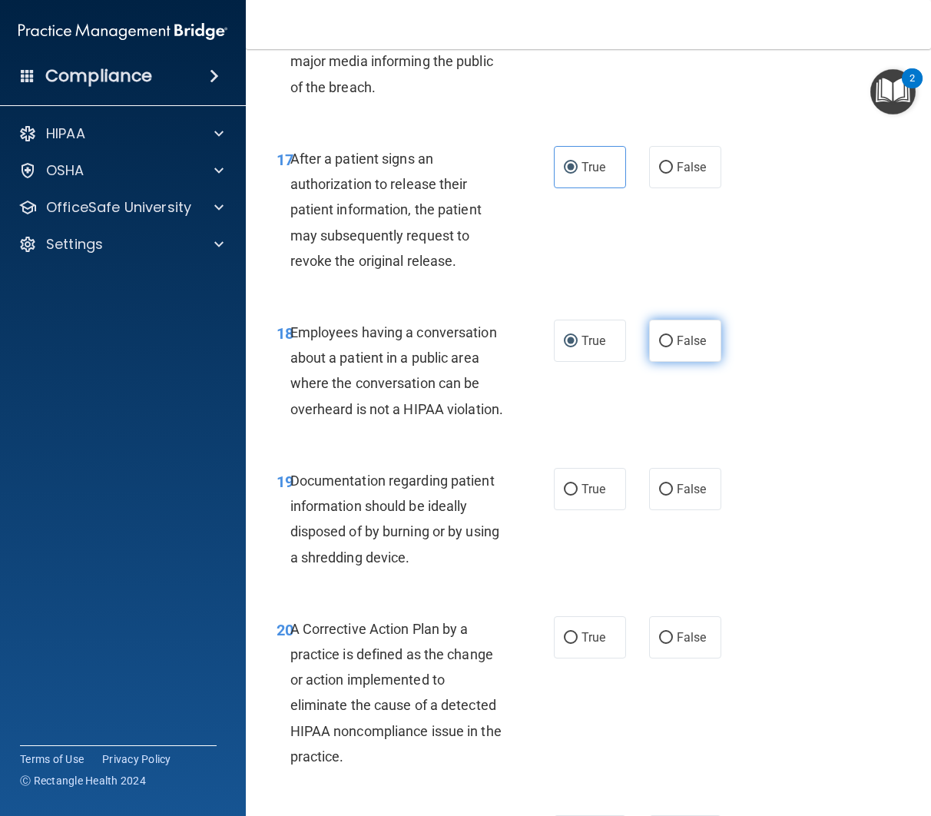
click at [687, 347] on span "False" at bounding box center [692, 340] width 30 height 15
click at [673, 347] on input "False" at bounding box center [666, 342] width 14 height 12
radio input "true"
radio input "false"
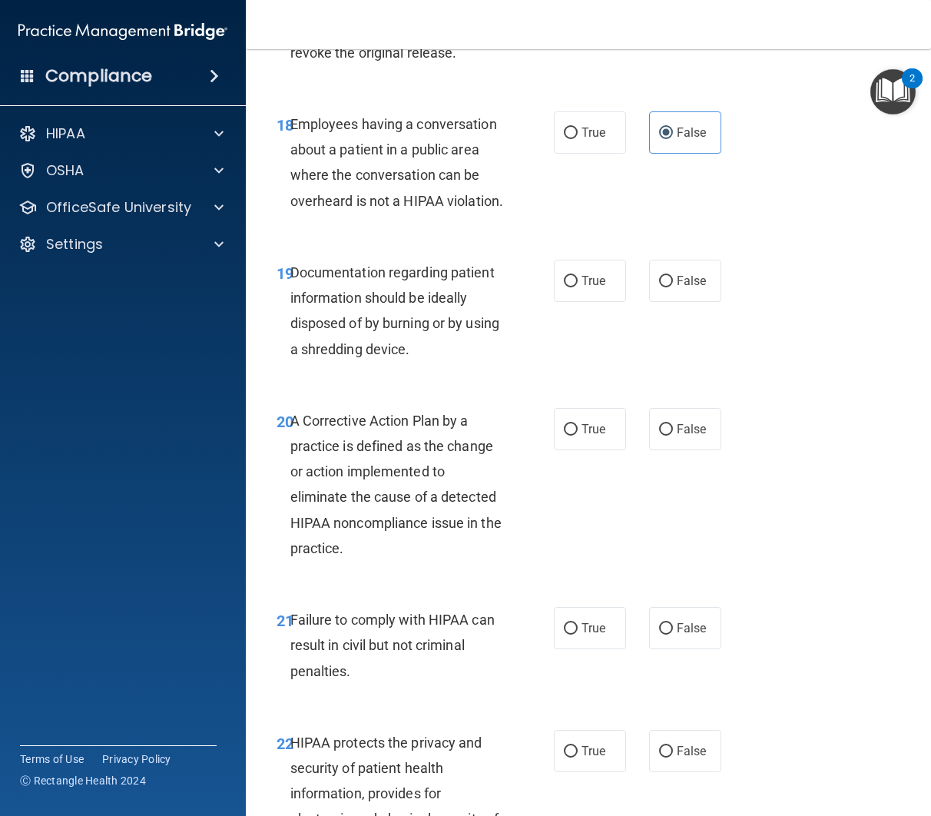
scroll to position [2735, 0]
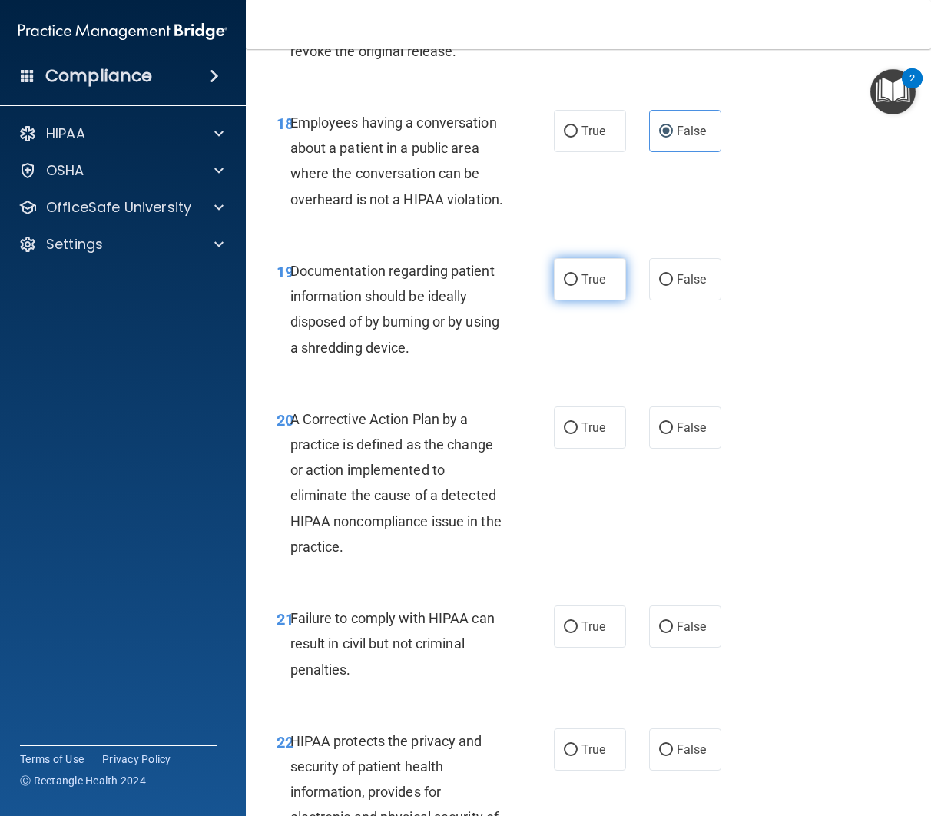
click at [595, 287] on span "True" at bounding box center [594, 279] width 24 height 15
click at [578, 286] on input "True" at bounding box center [571, 280] width 14 height 12
radio input "true"
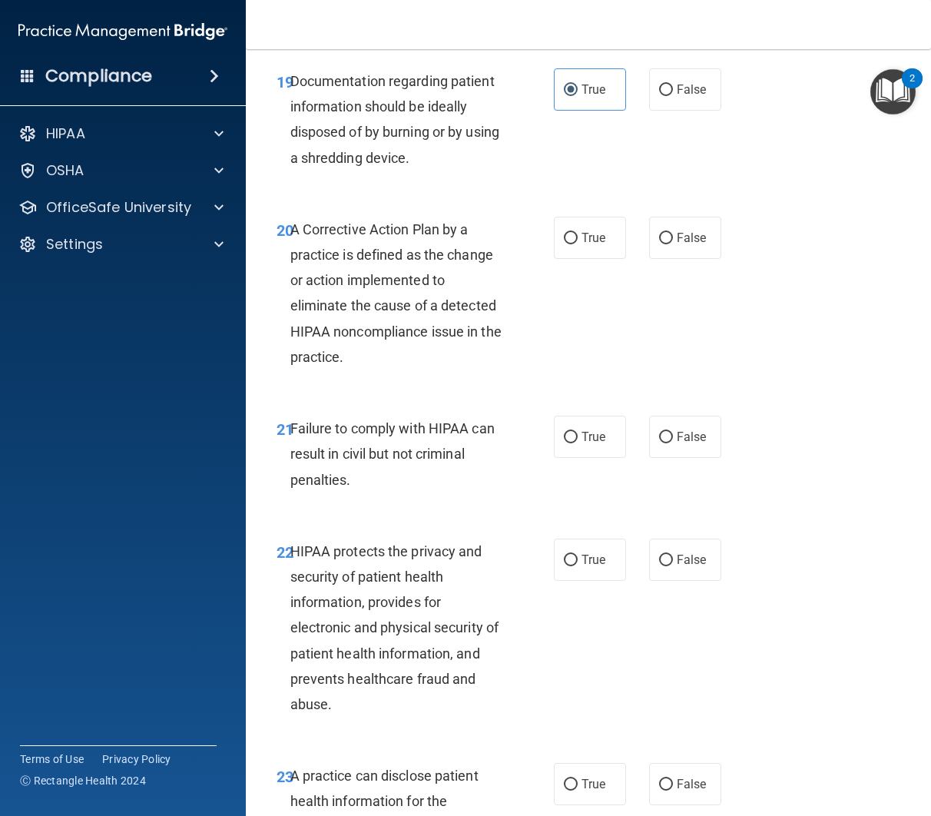
scroll to position [2924, 0]
drag, startPoint x: 596, startPoint y: 270, endPoint x: 592, endPoint y: 302, distance: 31.7
click at [596, 246] on span "True" at bounding box center [594, 238] width 24 height 15
click at [578, 245] on input "True" at bounding box center [571, 240] width 14 height 12
radio input "true"
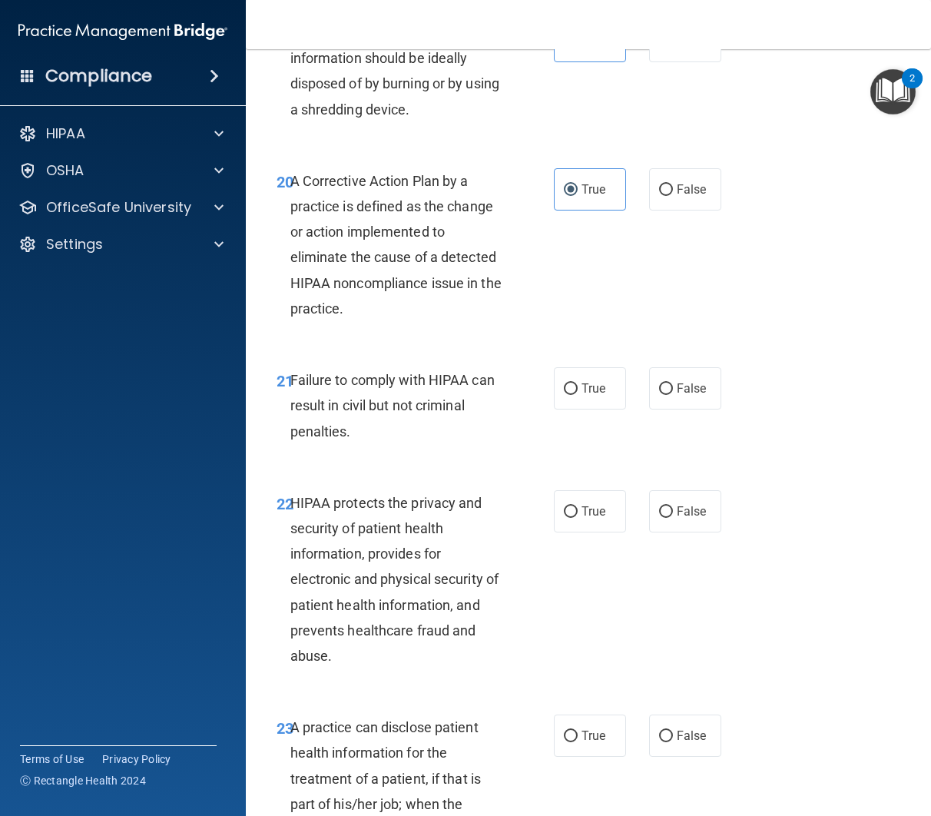
scroll to position [2974, 0]
click at [576, 394] on input "True" at bounding box center [571, 389] width 14 height 12
radio input "true"
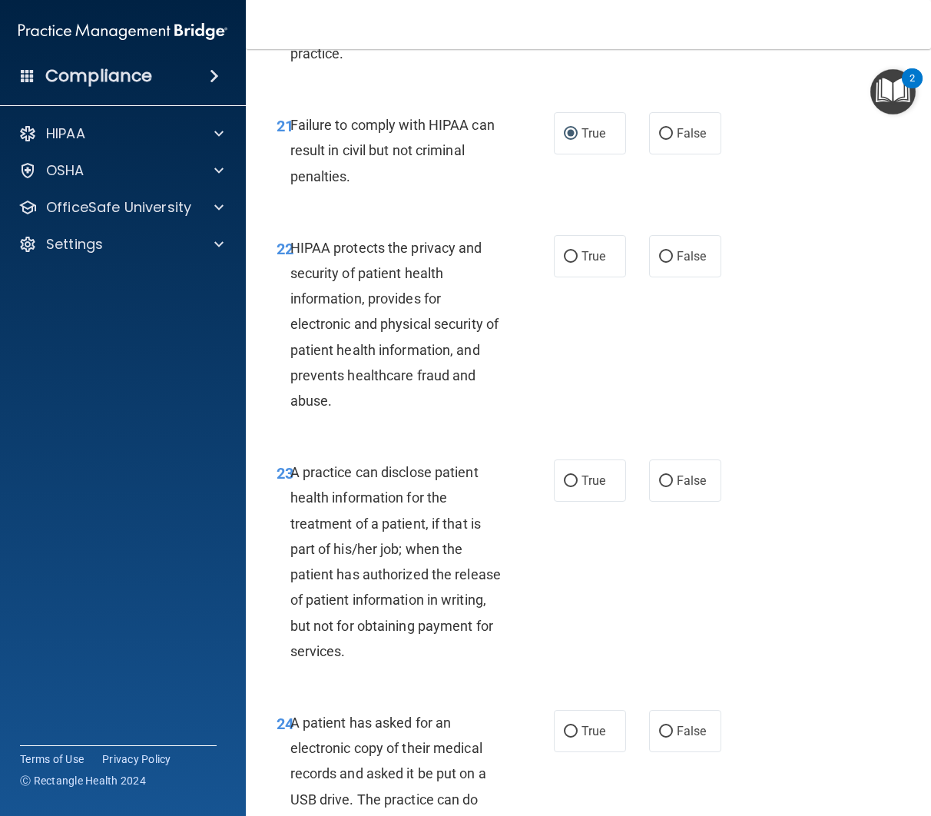
scroll to position [3237, 0]
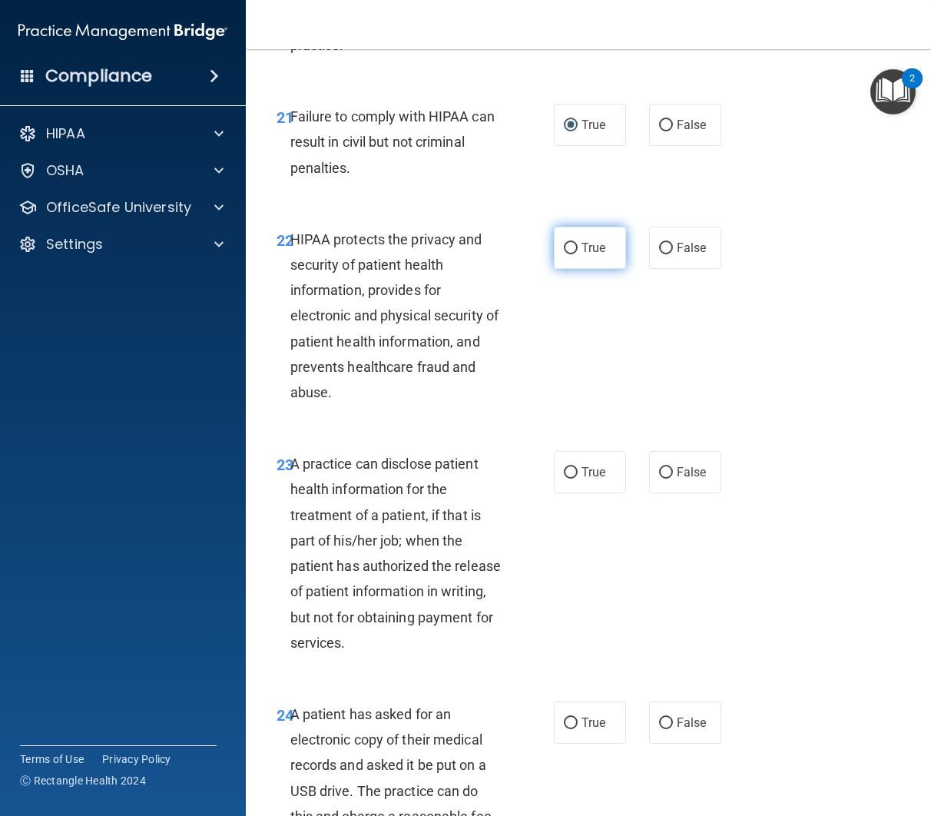
click at [593, 255] on span "True" at bounding box center [594, 248] width 24 height 15
click at [578, 254] on input "True" at bounding box center [571, 249] width 14 height 12
radio input "true"
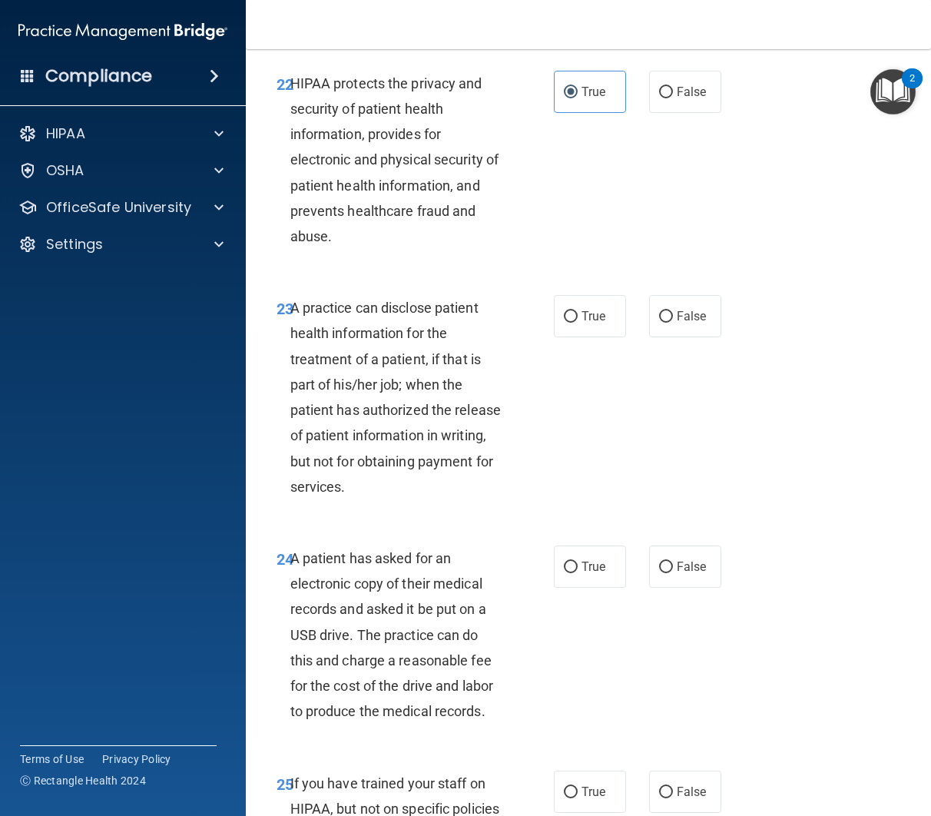
scroll to position [3396, 0]
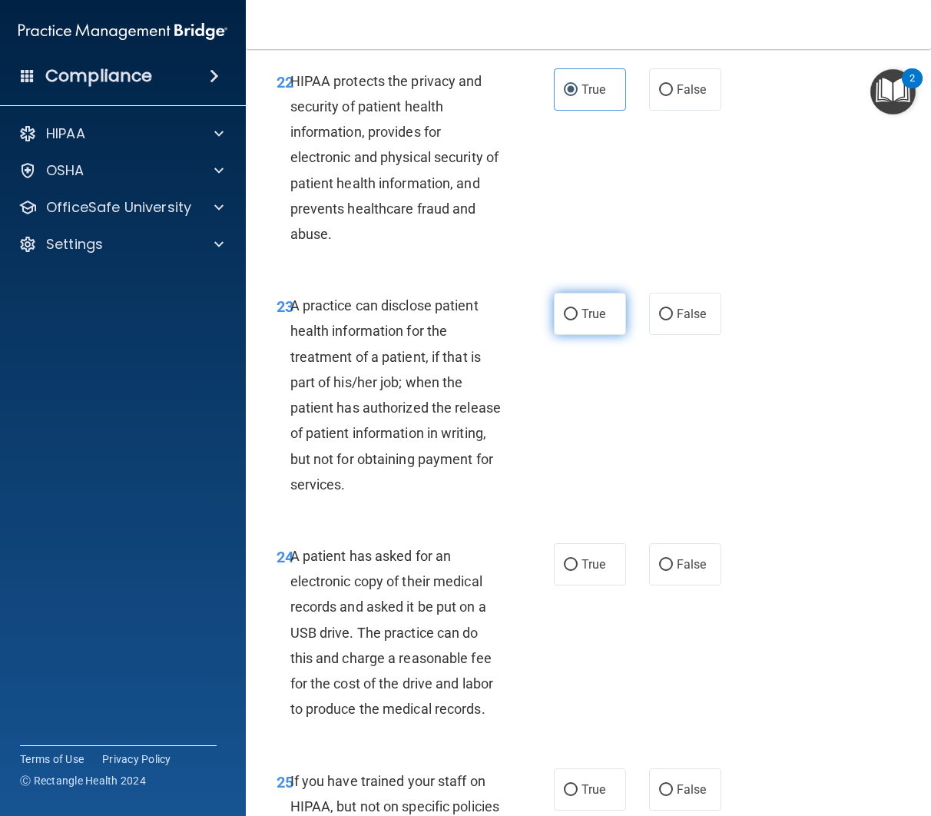
click at [586, 321] on span "True" at bounding box center [594, 314] width 24 height 15
click at [578, 320] on input "True" at bounding box center [571, 315] width 14 height 12
radio input "true"
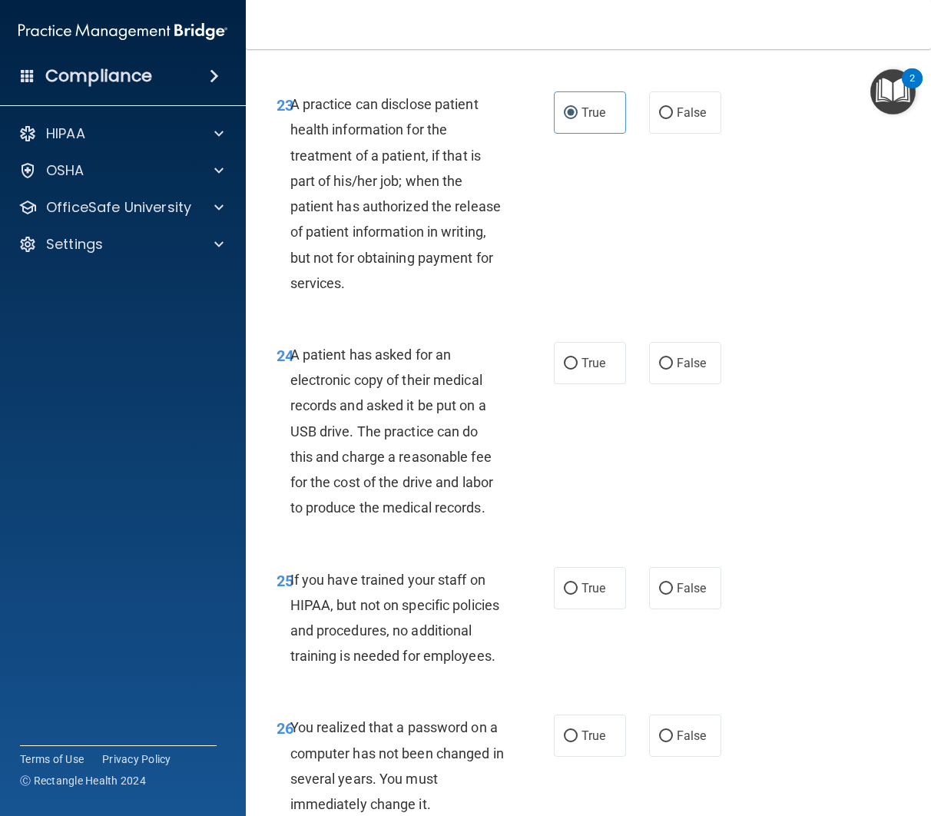
scroll to position [3601, 0]
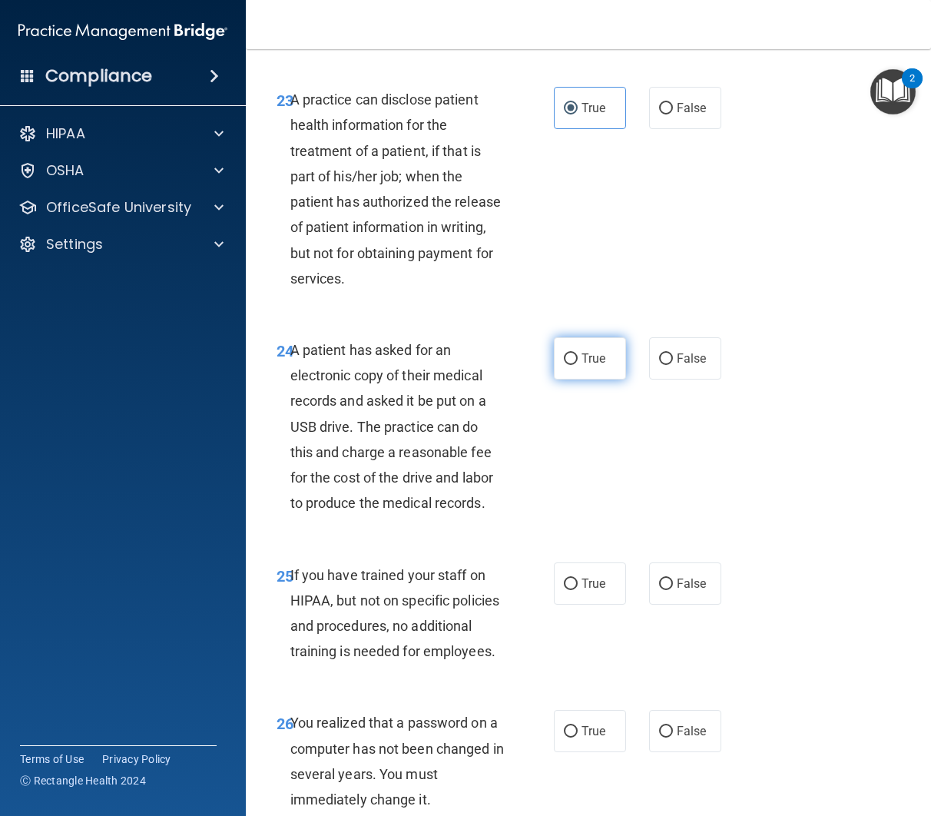
click at [558, 380] on label "True" at bounding box center [590, 358] width 72 height 42
click at [564, 365] on input "True" at bounding box center [571, 359] width 14 height 12
radio input "true"
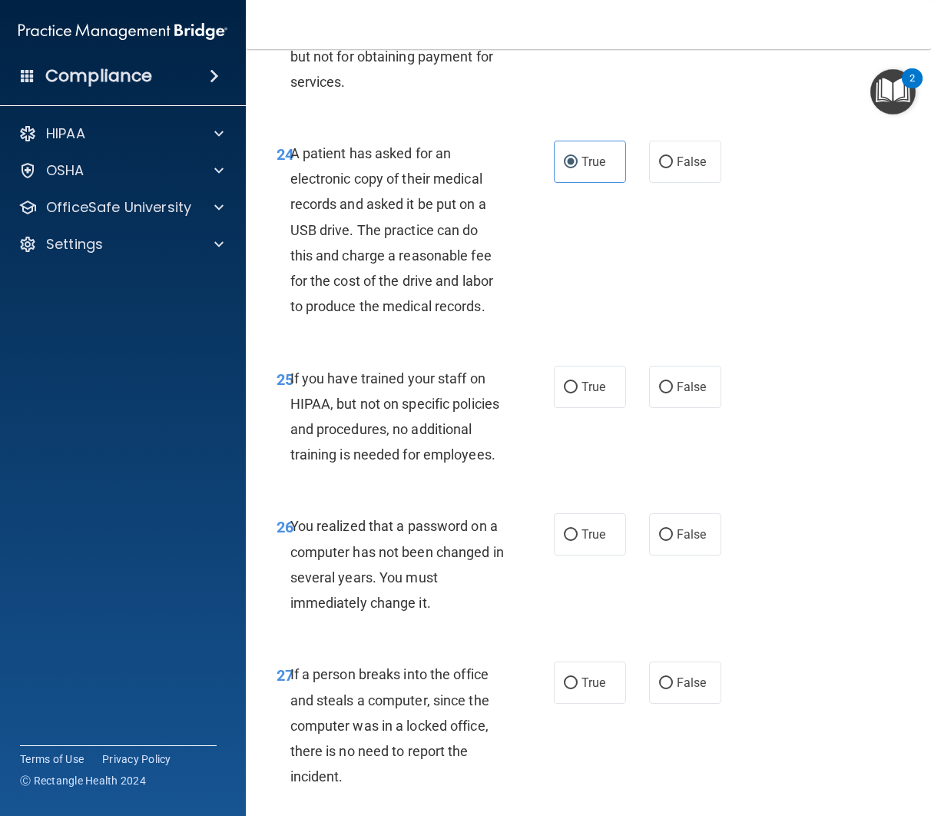
scroll to position [3808, 0]
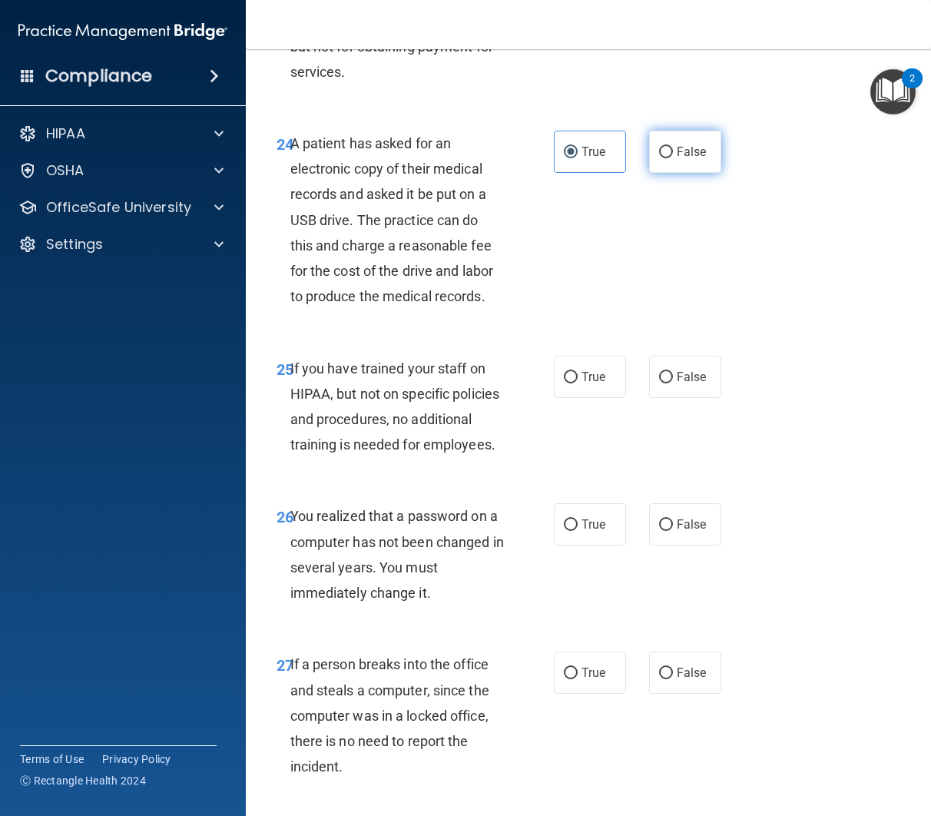
click at [662, 158] on input "False" at bounding box center [666, 153] width 14 height 12
radio input "true"
radio input "false"
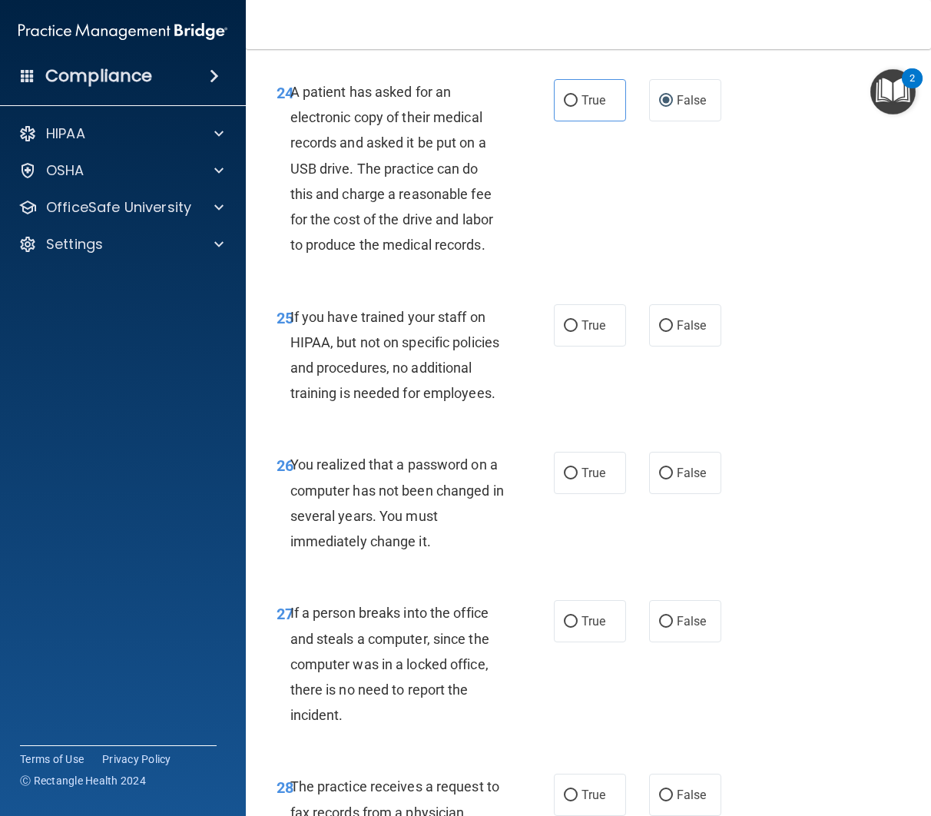
scroll to position [3867, 0]
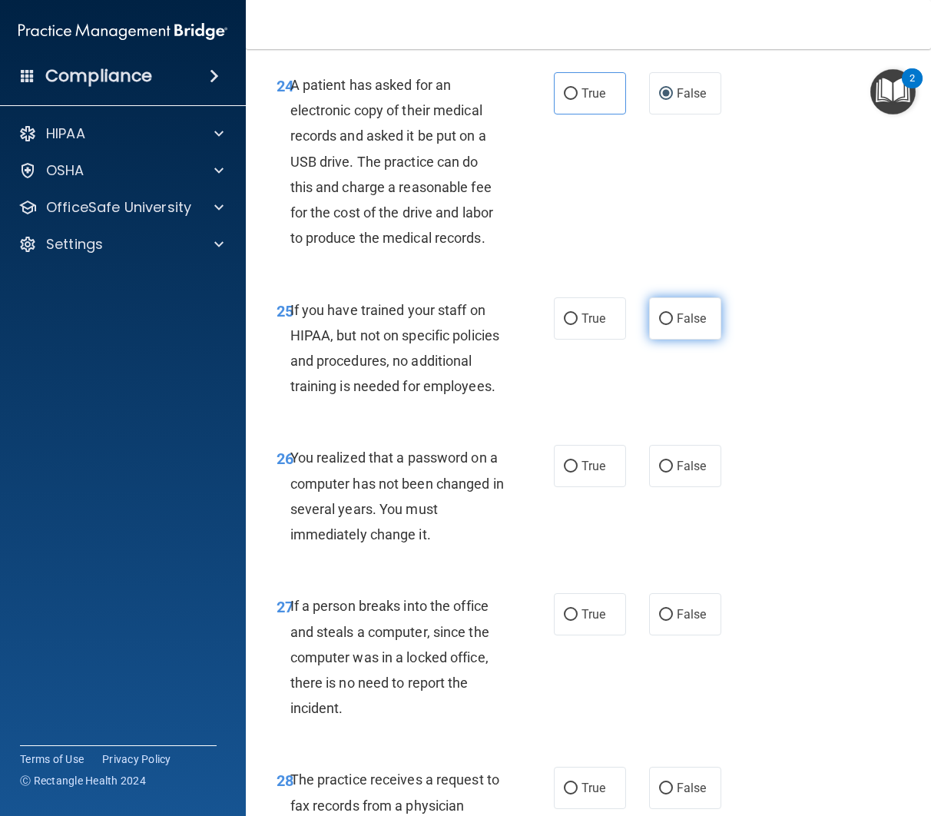
drag, startPoint x: 724, startPoint y: 337, endPoint x: 710, endPoint y: 346, distance: 16.2
click at [723, 338] on div "True False" at bounding box center [641, 318] width 174 height 42
click at [711, 340] on label "False" at bounding box center [685, 318] width 72 height 42
click at [673, 325] on input "False" at bounding box center [666, 320] width 14 height 12
radio input "true"
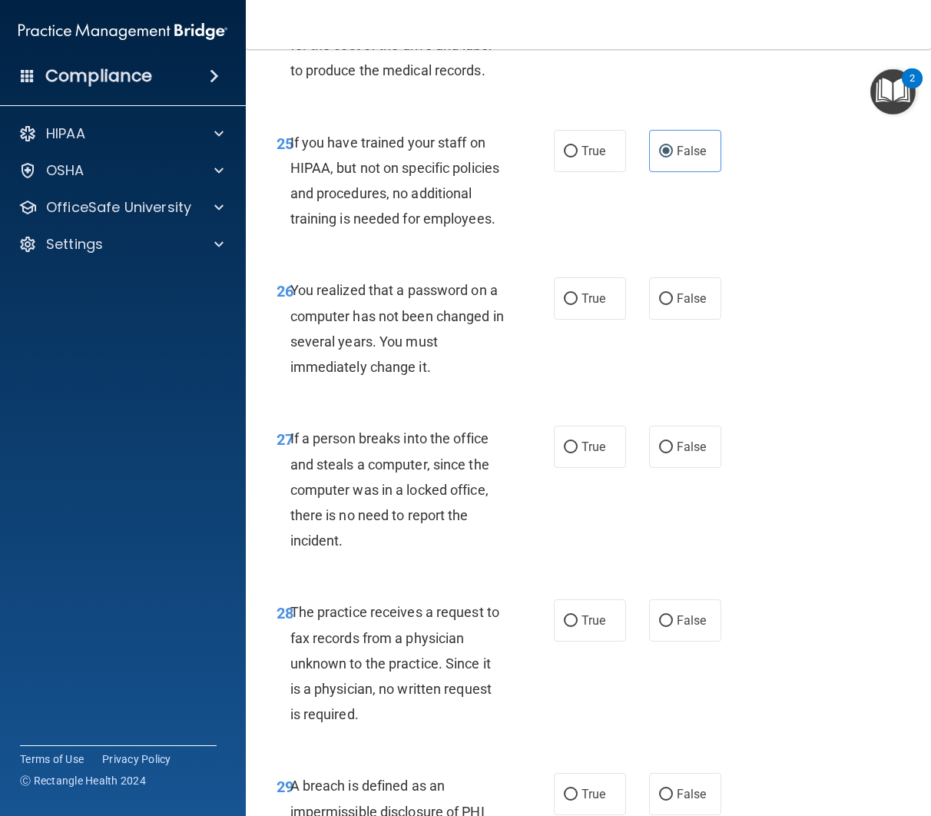
scroll to position [4037, 0]
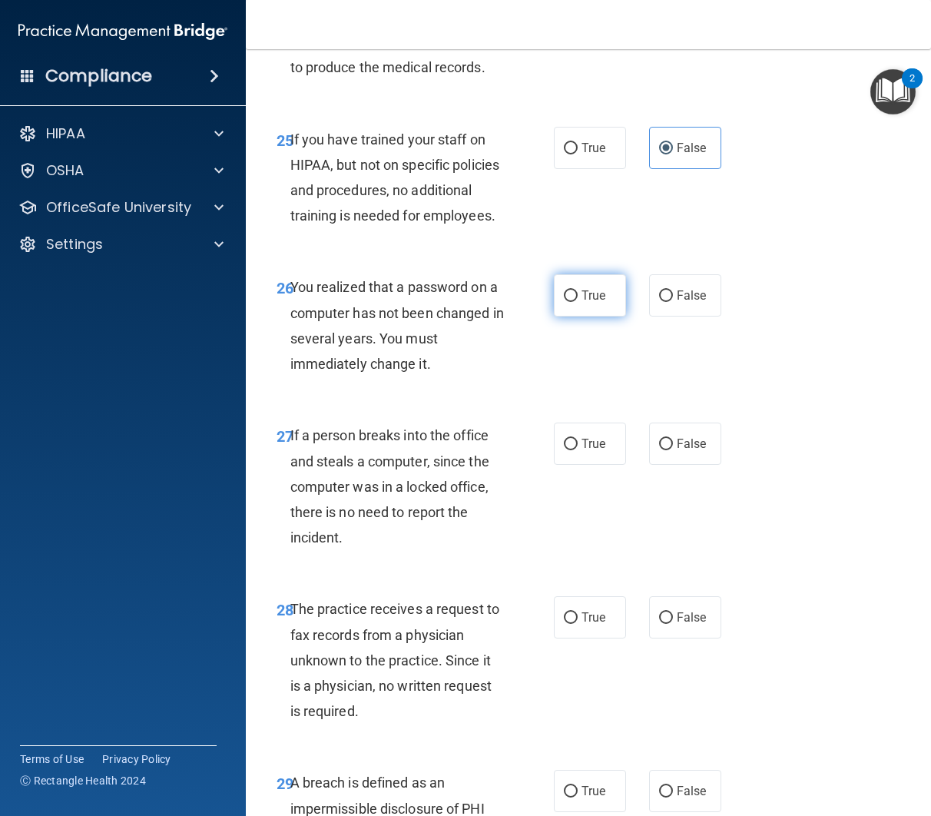
click at [566, 302] on input "True" at bounding box center [571, 296] width 14 height 12
radio input "true"
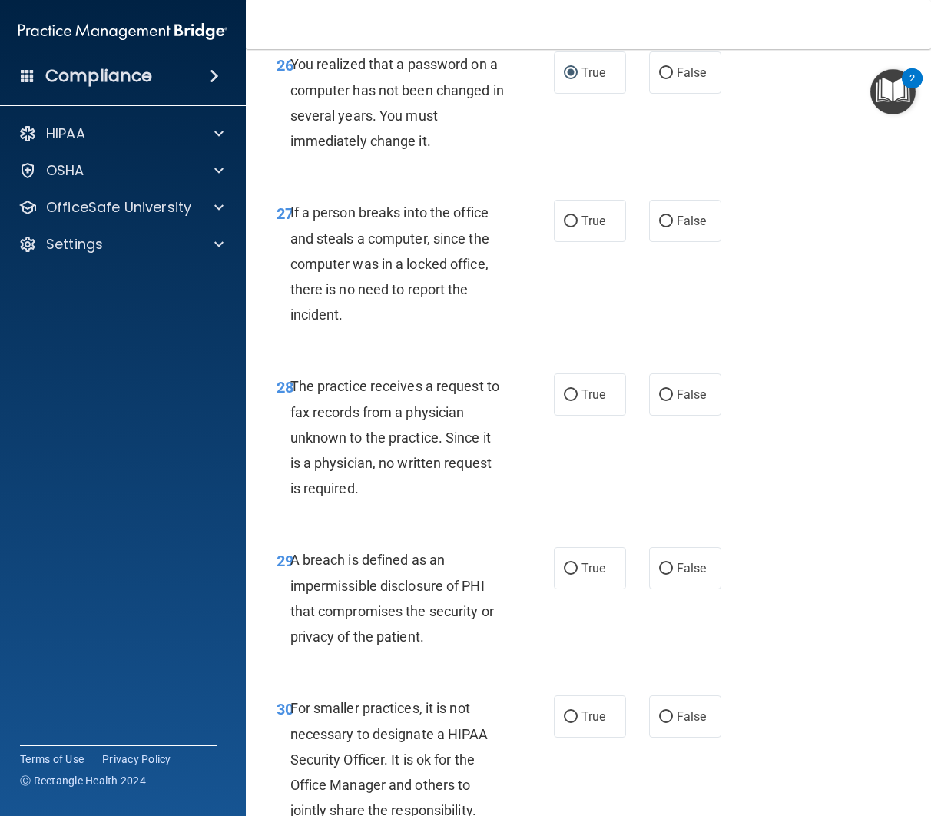
scroll to position [4261, 0]
click at [707, 241] on label "False" at bounding box center [685, 220] width 72 height 42
click at [673, 227] on input "False" at bounding box center [666, 221] width 14 height 12
radio input "true"
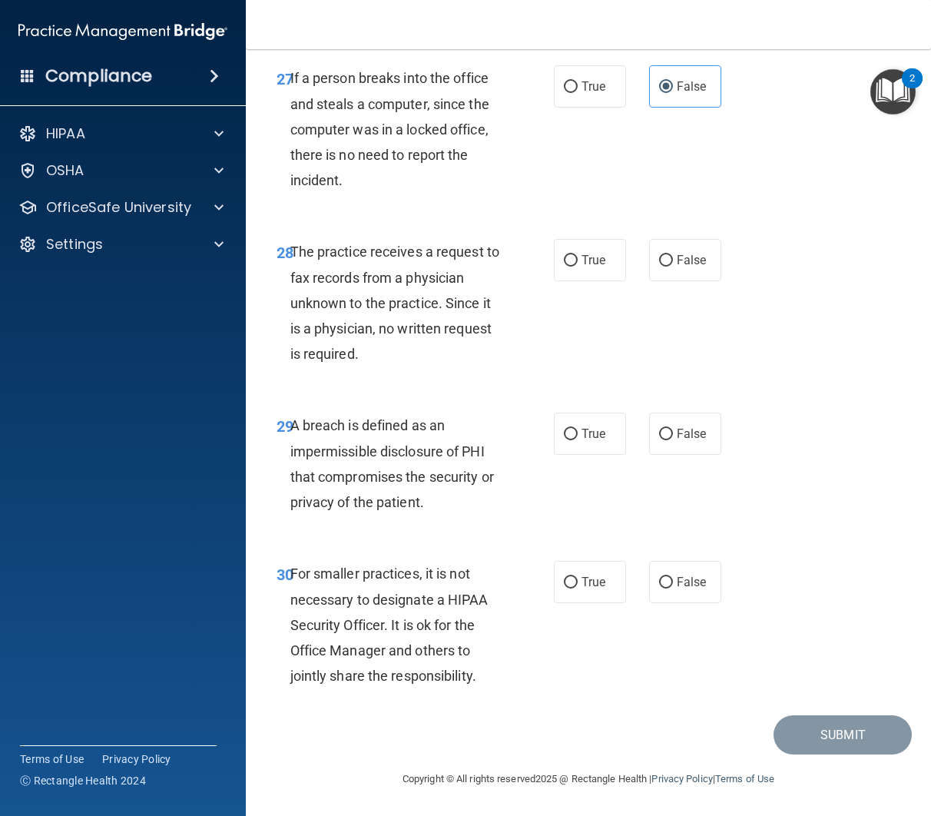
scroll to position [4415, 0]
click at [686, 267] on span "False" at bounding box center [692, 260] width 30 height 15
click at [673, 267] on input "False" at bounding box center [666, 261] width 14 height 12
radio input "true"
click at [589, 441] on span "True" at bounding box center [594, 433] width 24 height 15
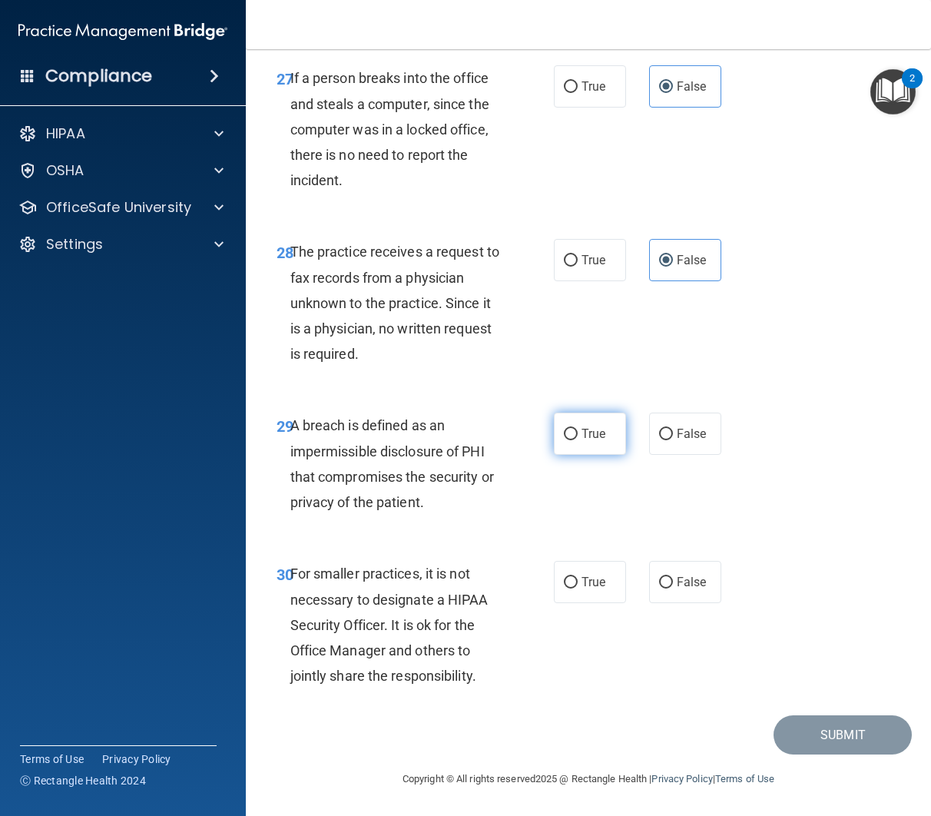
click at [578, 440] on input "True" at bounding box center [571, 435] width 14 height 12
radio input "true"
click at [668, 588] on input "False" at bounding box center [666, 583] width 14 height 12
radio input "true"
click at [865, 732] on button "Submit" at bounding box center [843, 734] width 138 height 39
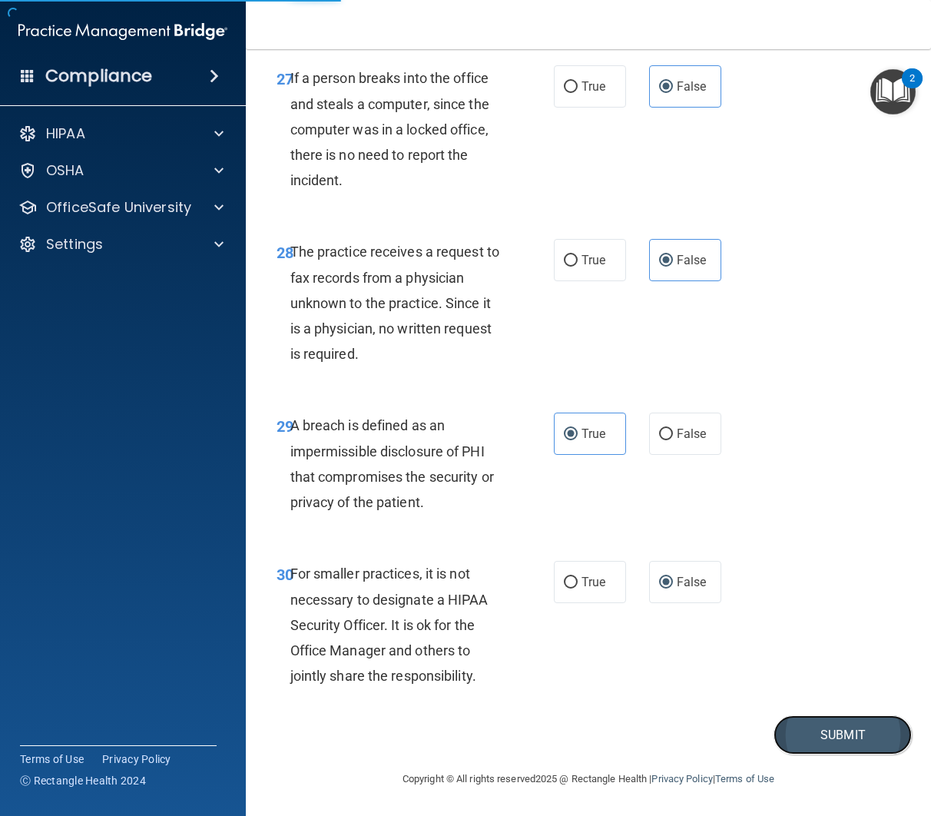
click at [831, 733] on button "Submit" at bounding box center [843, 734] width 138 height 39
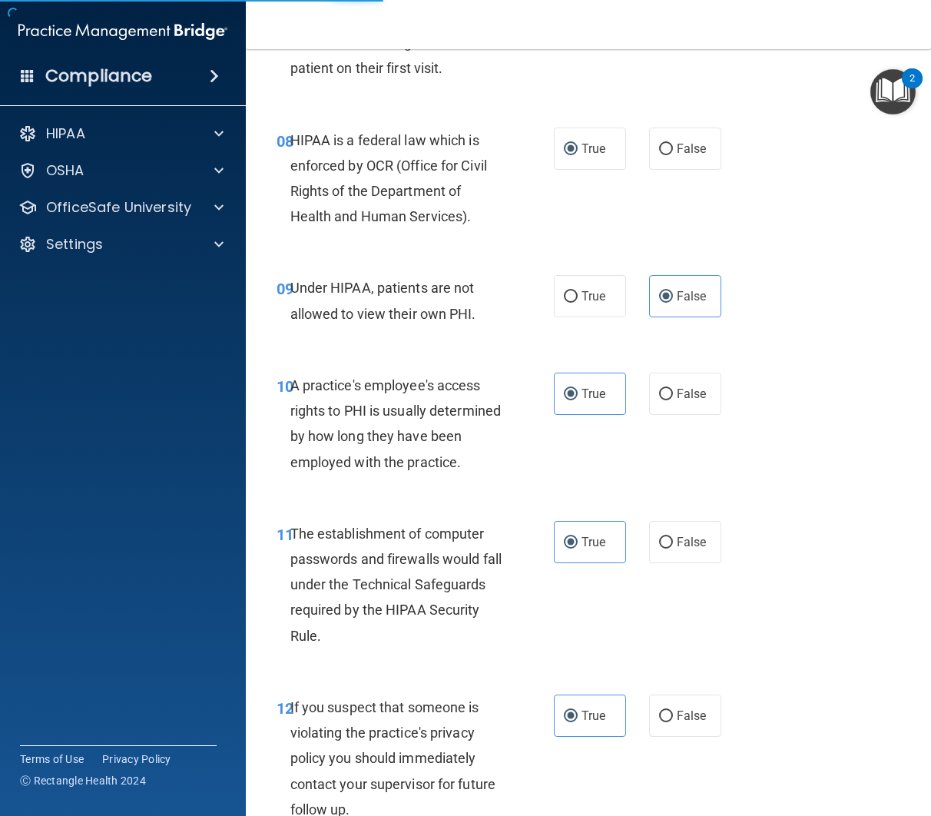
scroll to position [1159, 0]
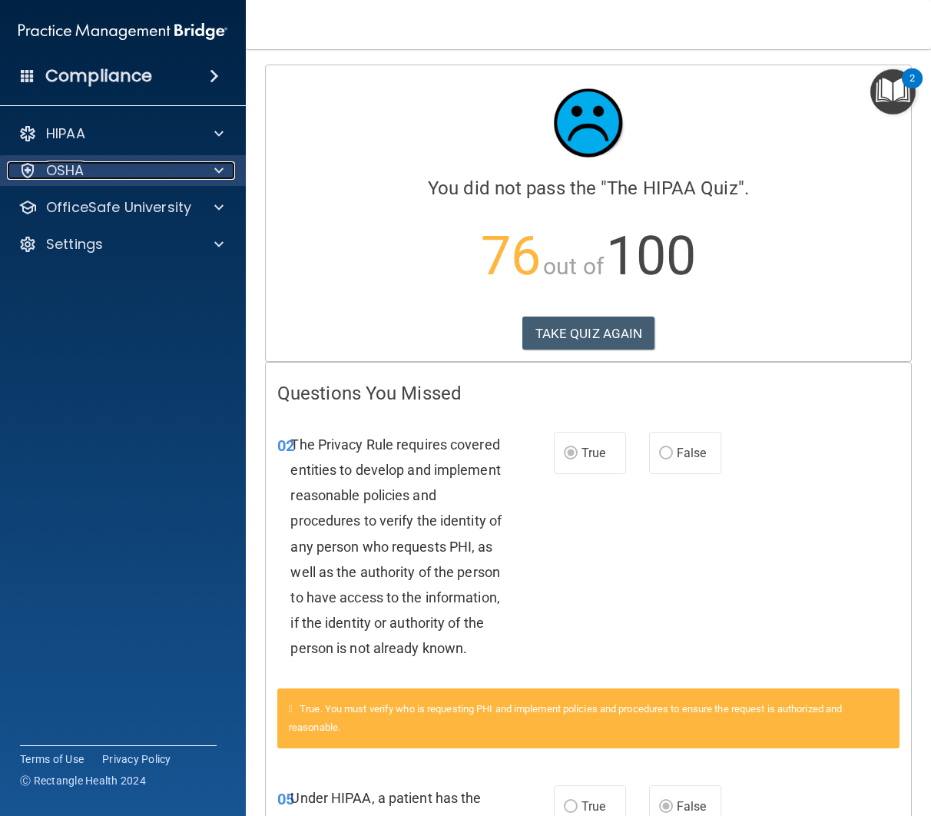
click at [94, 168] on div "OSHA" at bounding box center [102, 170] width 191 height 18
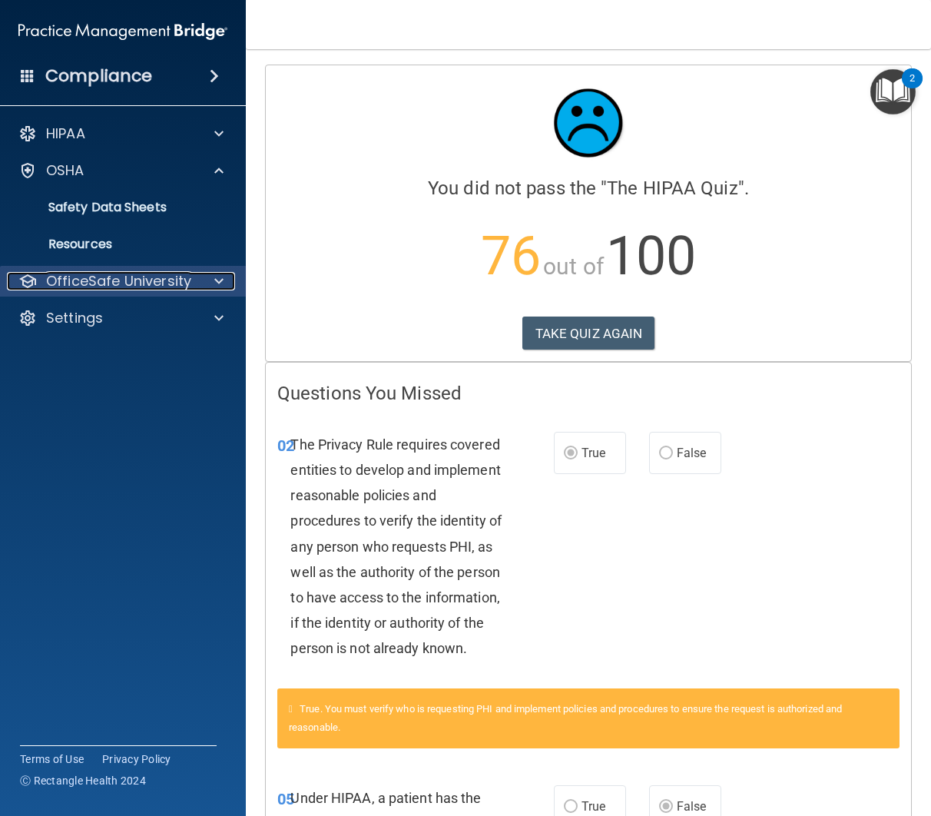
click at [141, 282] on p "OfficeSafe University" at bounding box center [118, 281] width 145 height 18
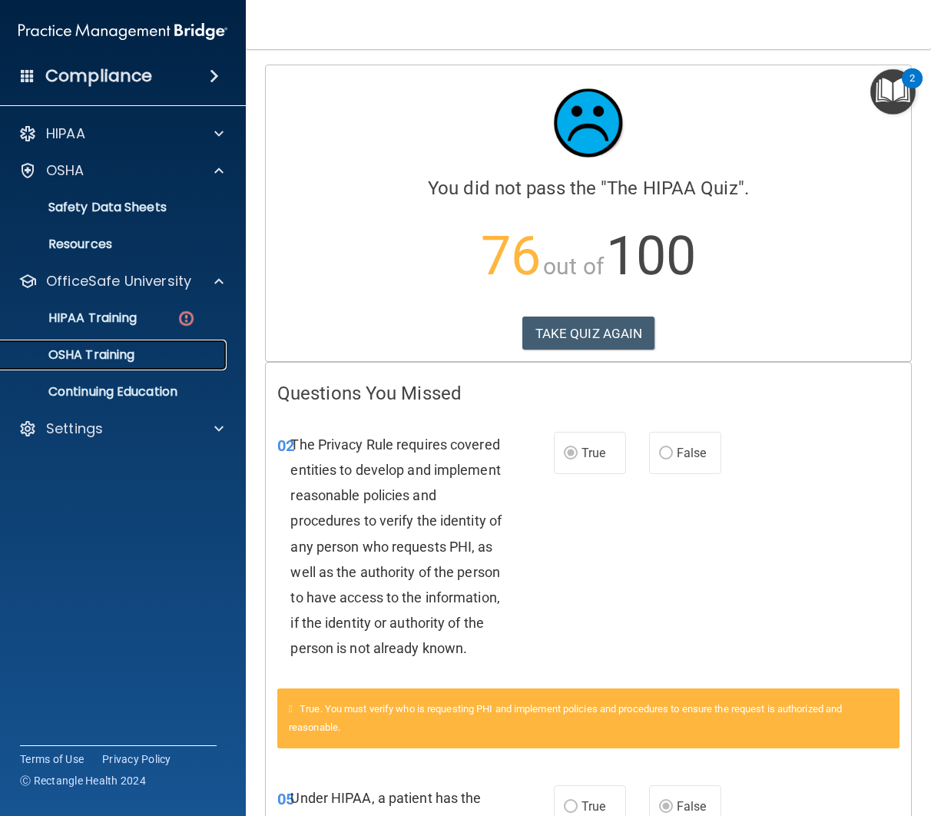
click at [174, 360] on div "OSHA Training" at bounding box center [115, 354] width 210 height 15
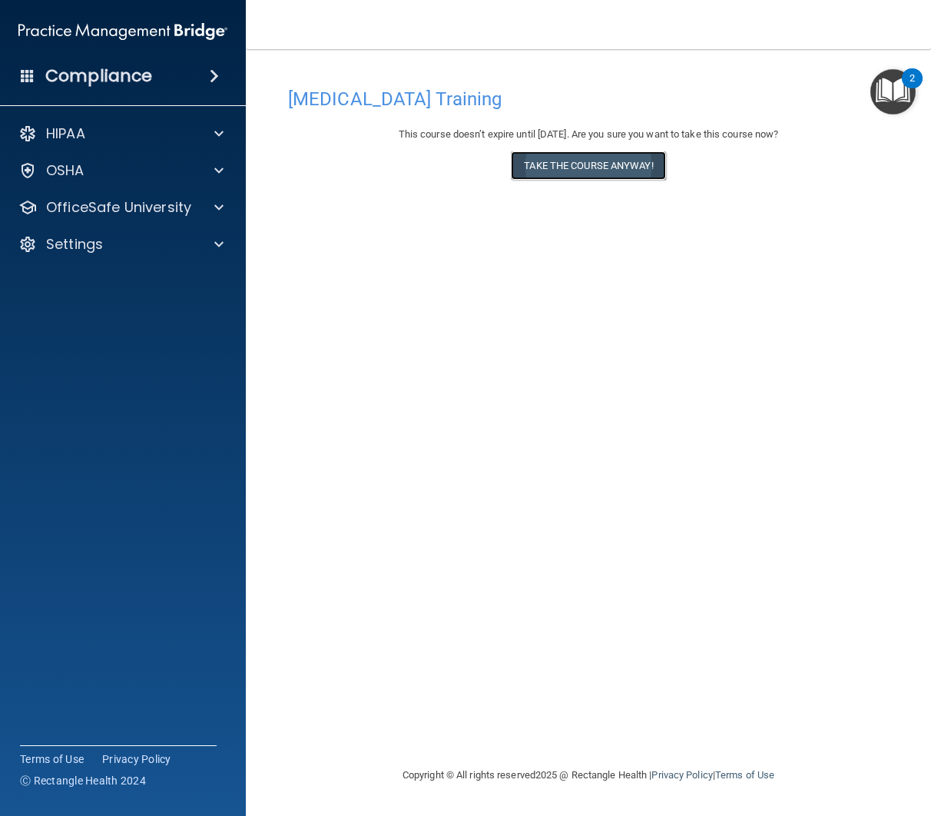
click at [562, 163] on button "Take the course anyway!" at bounding box center [588, 165] width 154 height 28
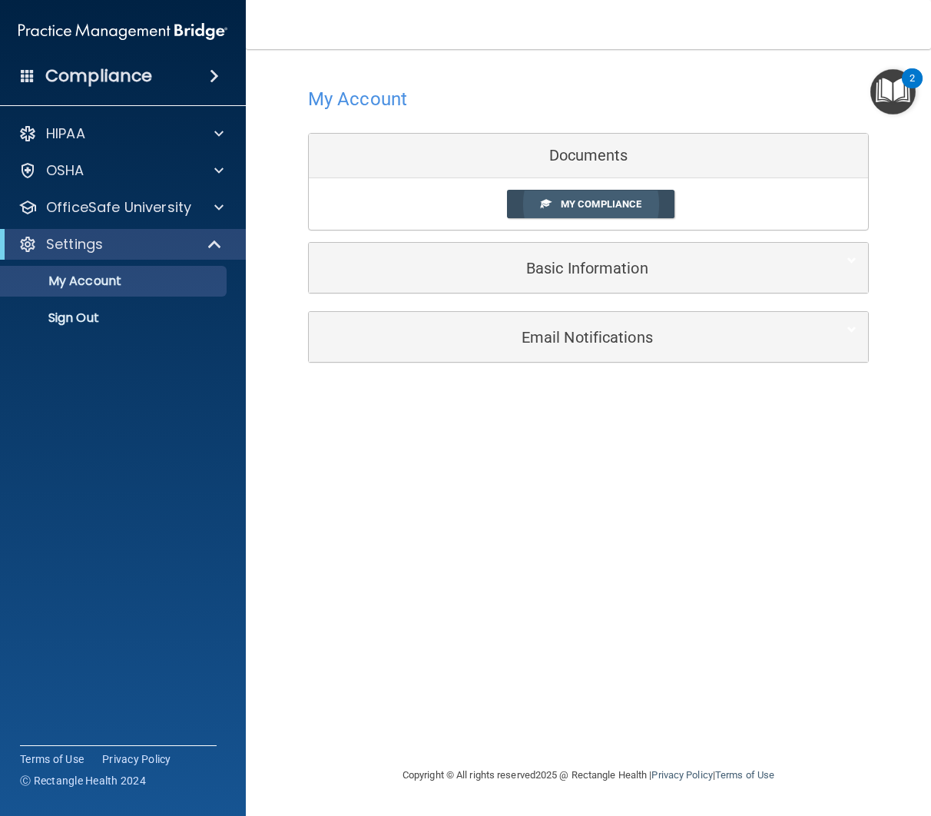
click at [586, 211] on link "My Compliance" at bounding box center [591, 204] width 168 height 28
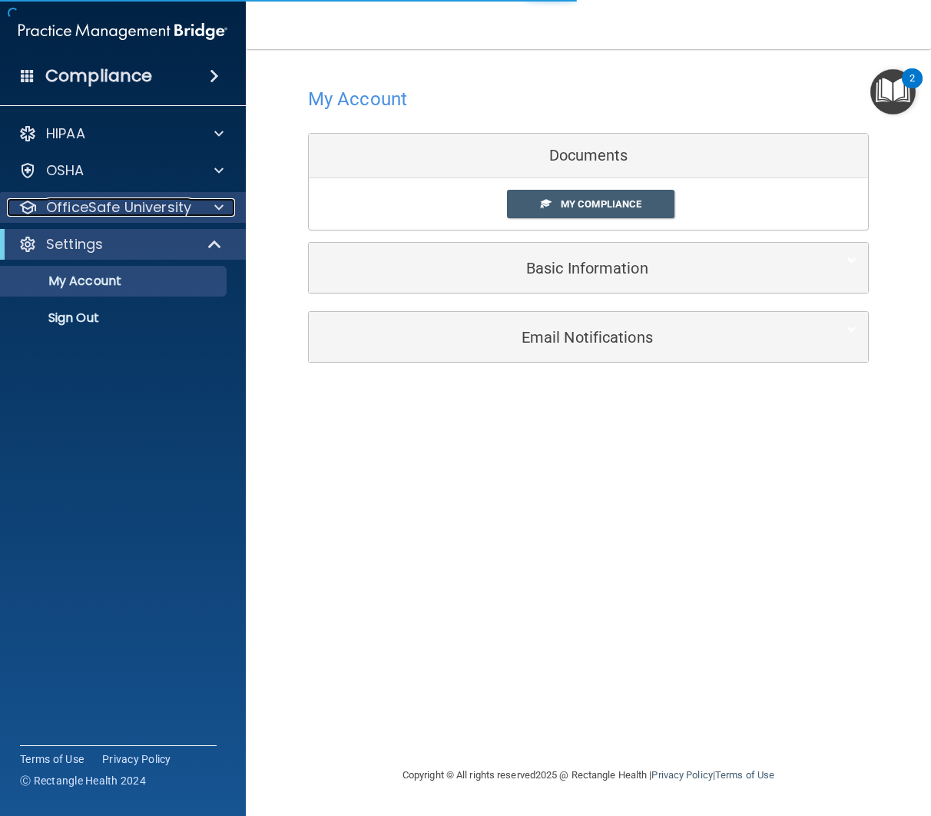
click at [202, 214] on div at bounding box center [216, 207] width 38 height 18
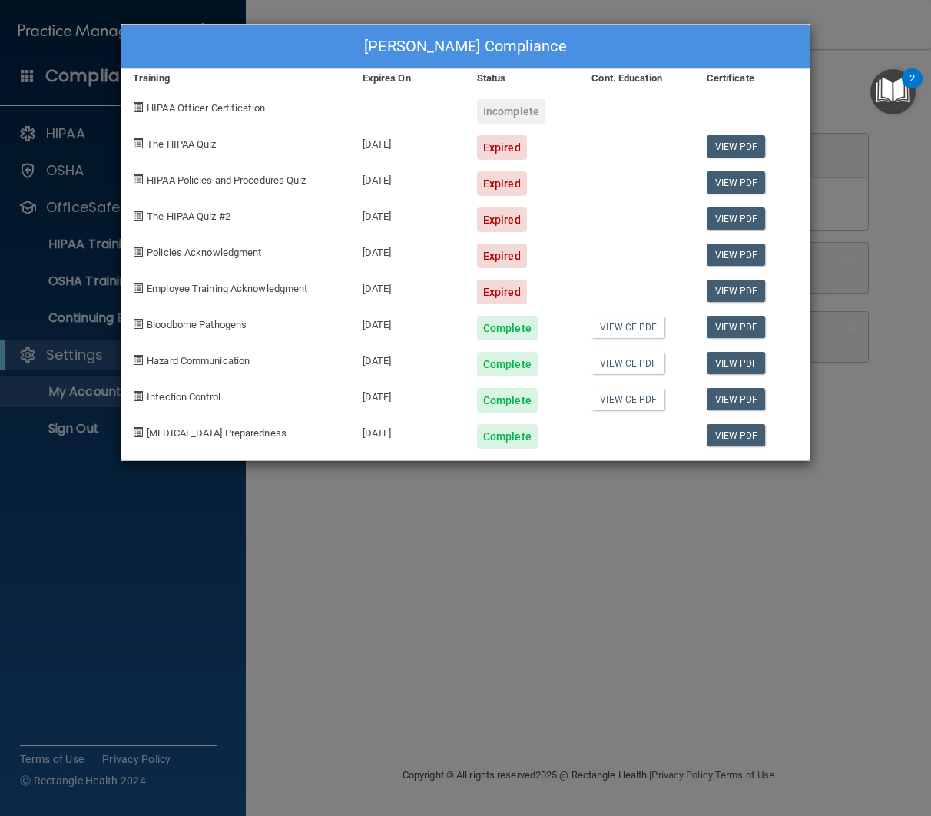
drag, startPoint x: 847, startPoint y: 33, endPoint x: 831, endPoint y: 26, distance: 16.9
click at [846, 33] on div "Alexandra Santana's Compliance Training Expires On Status Cont. Education Certi…" at bounding box center [465, 408] width 931 height 816
